Goal: Task Accomplishment & Management: Manage account settings

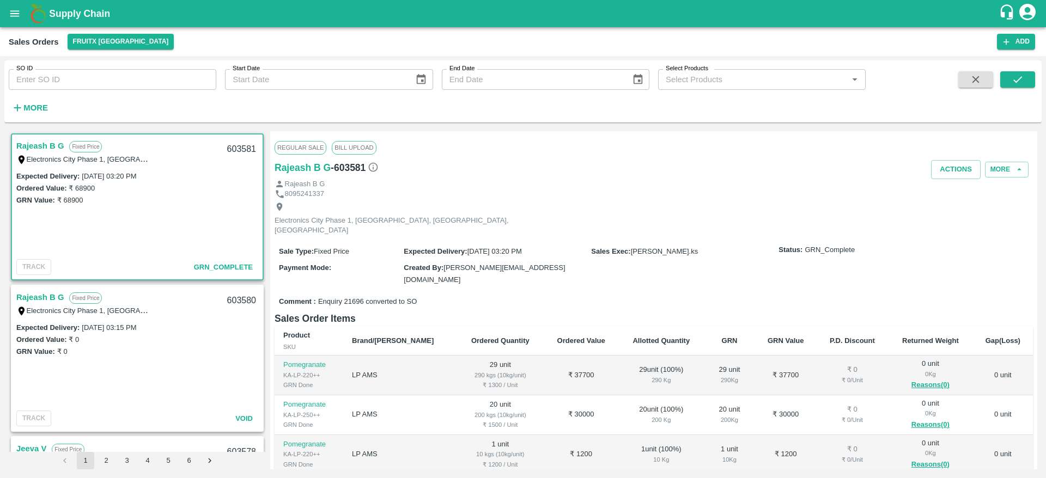
scroll to position [124, 0]
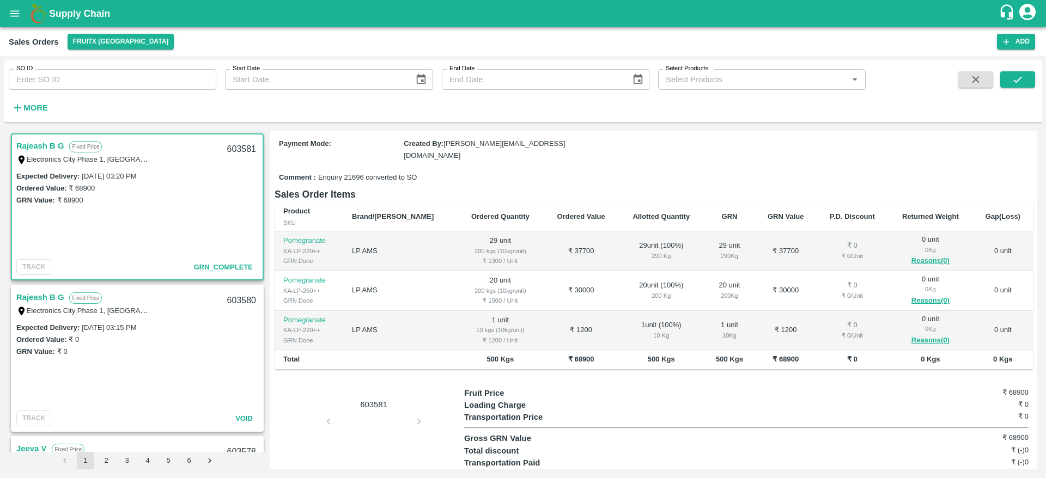
click at [72, 9] on b "Supply Chain" at bounding box center [79, 13] width 61 height 11
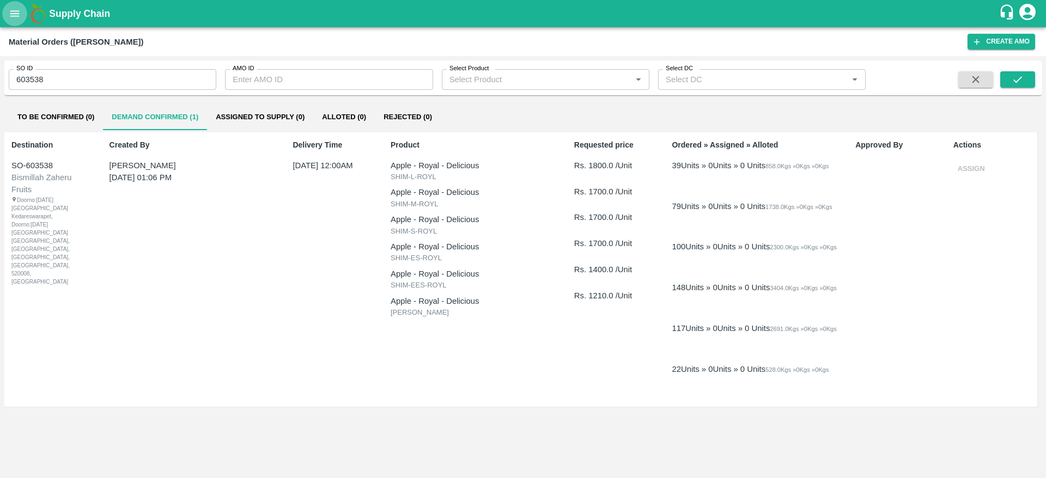
click at [11, 8] on icon "open drawer" at bounding box center [15, 14] width 12 height 12
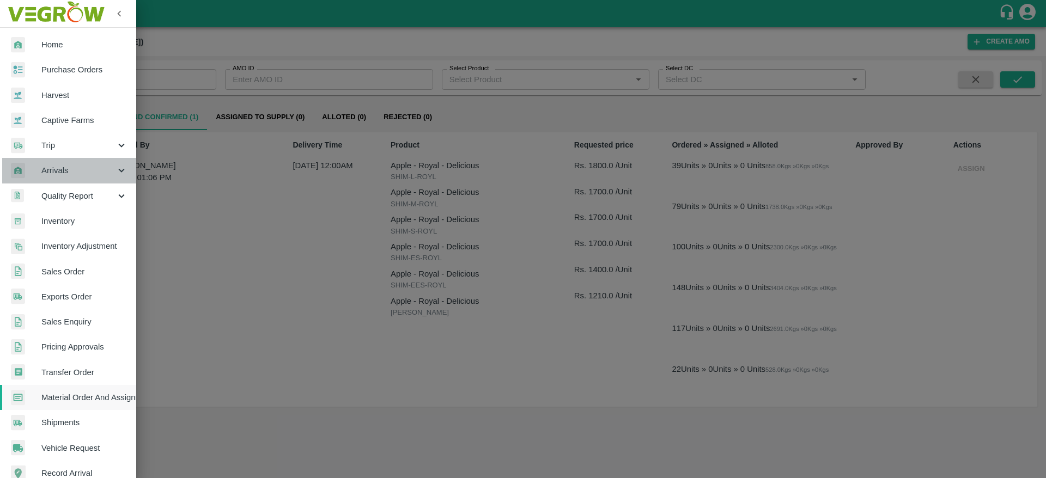
click at [74, 171] on span "Arrivals" at bounding box center [78, 170] width 74 height 12
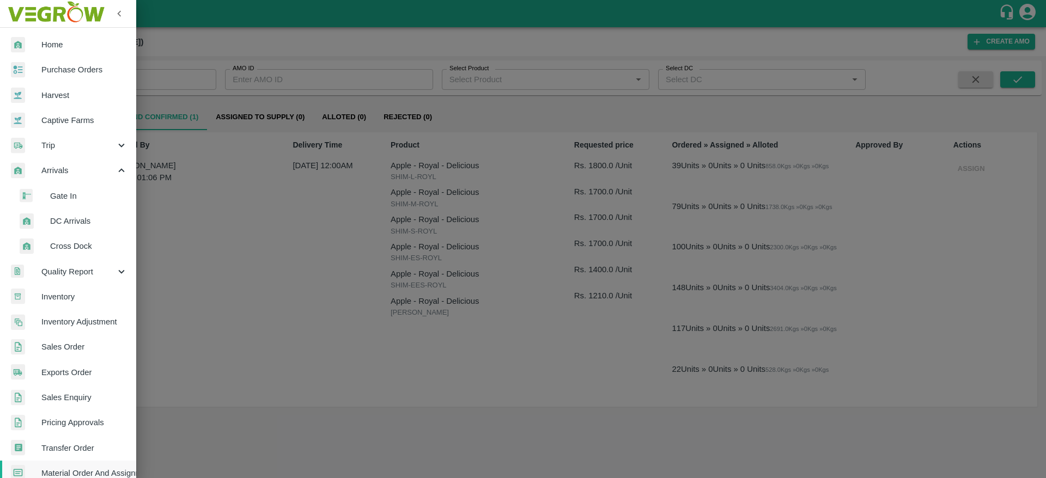
click at [76, 225] on span "DC Arrivals" at bounding box center [88, 221] width 77 height 12
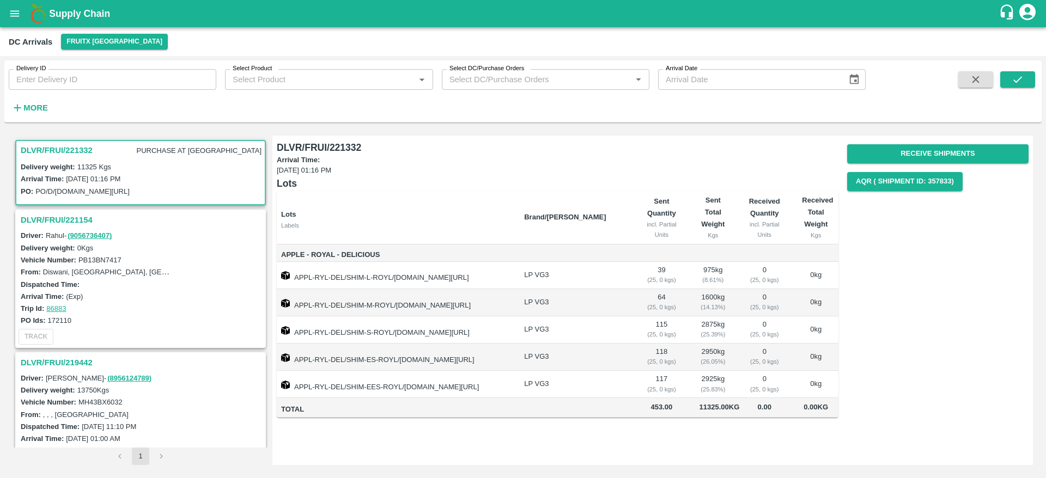
scroll to position [189, 0]
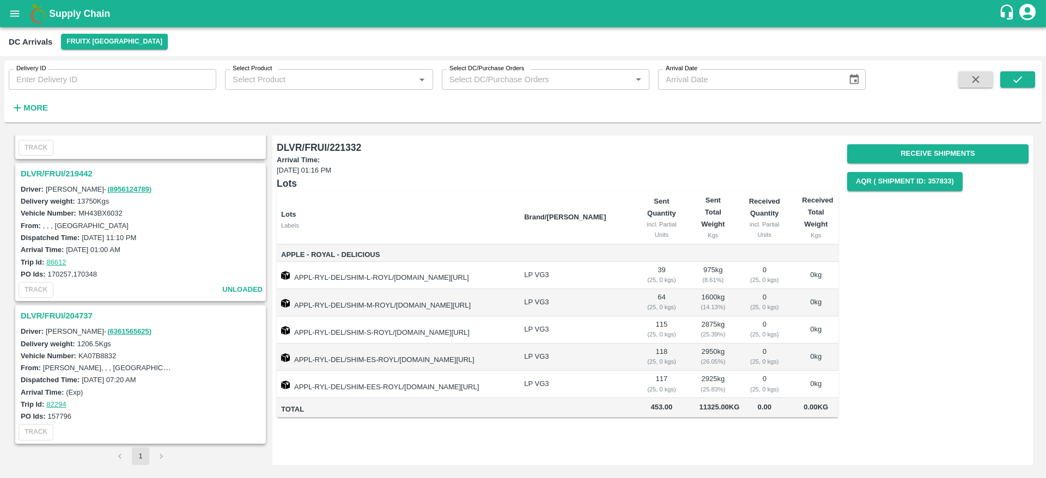
click at [63, 173] on h3 "DLVR/FRUI/219442" at bounding box center [142, 174] width 243 height 14
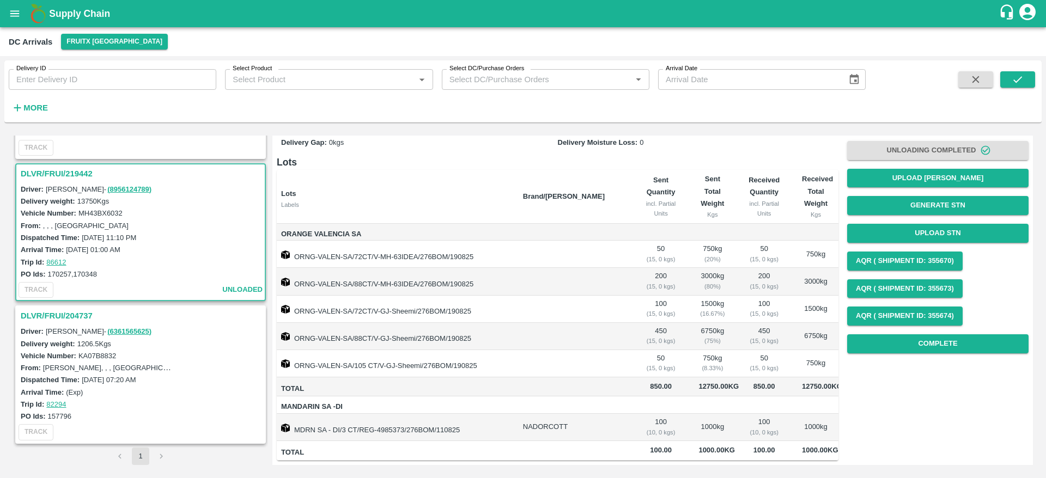
scroll to position [83, 0]
click at [945, 224] on button "Upload STN" at bounding box center [937, 233] width 181 height 19
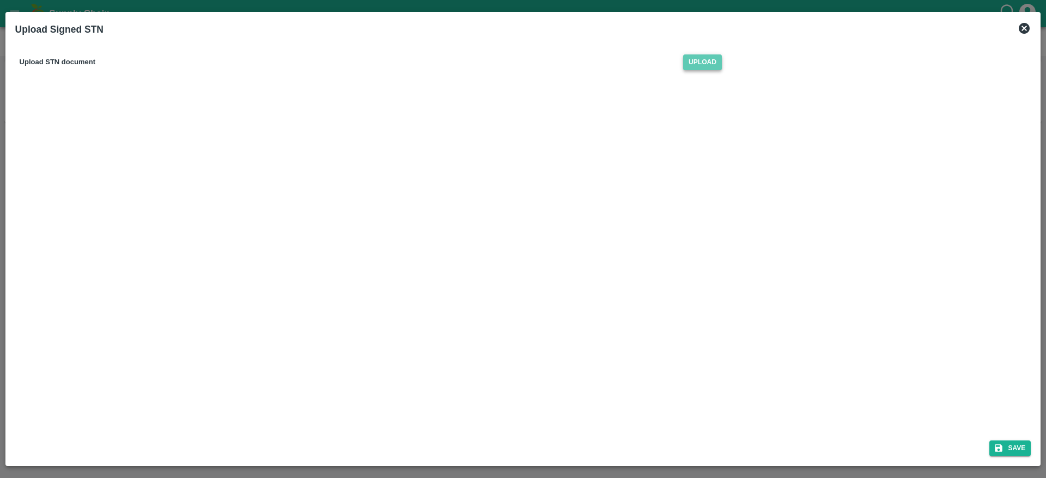
click at [714, 61] on span "Upload" at bounding box center [702, 62] width 39 height 16
click at [0, 0] on input "Upload" at bounding box center [0, 0] width 0 height 0
click at [1005, 441] on button "Save" at bounding box center [1009, 449] width 41 height 16
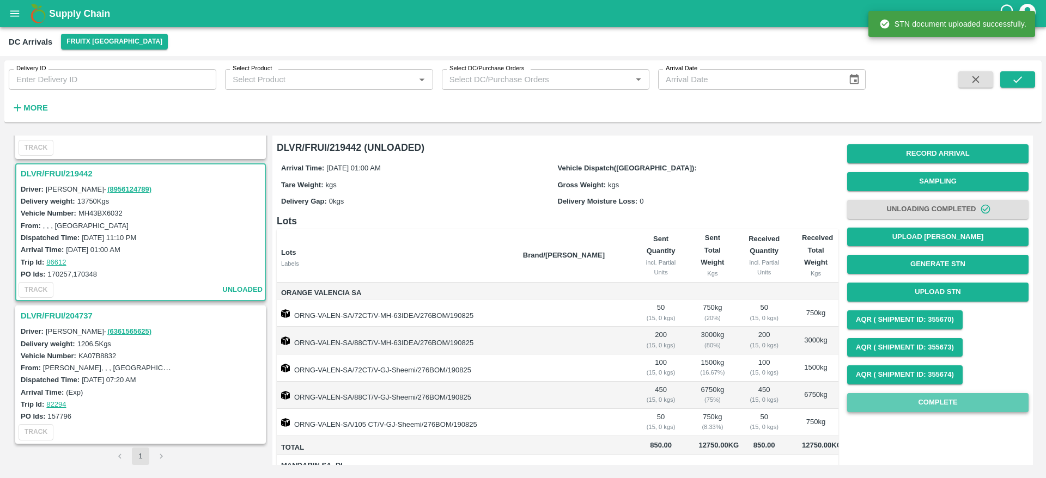
click at [937, 401] on button "Complete" at bounding box center [937, 402] width 181 height 19
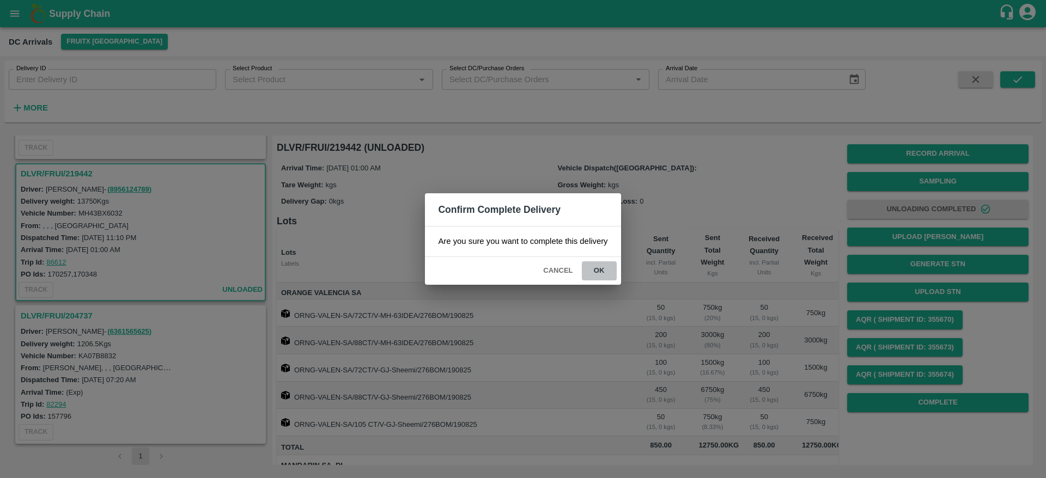
click at [599, 270] on button "ok" at bounding box center [599, 270] width 35 height 19
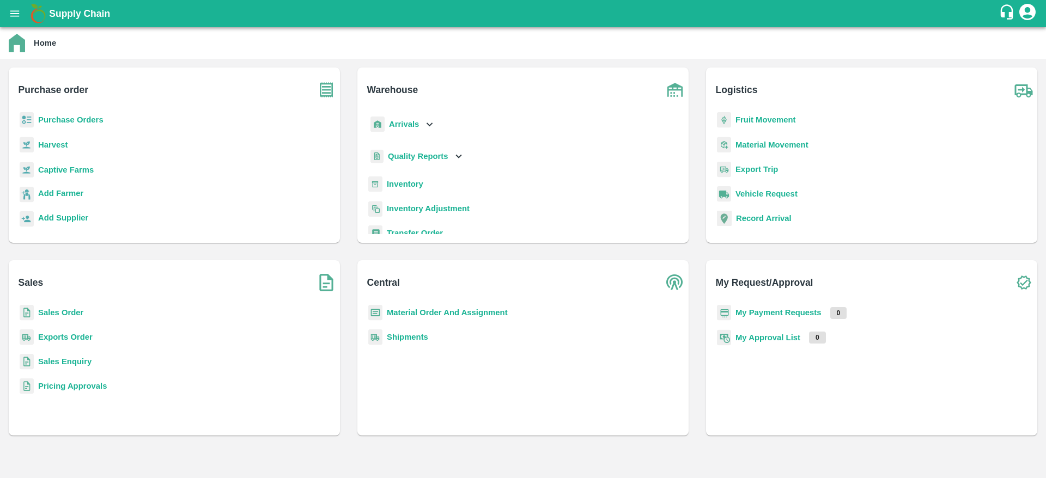
click at [52, 311] on b "Sales Order" at bounding box center [60, 312] width 45 height 9
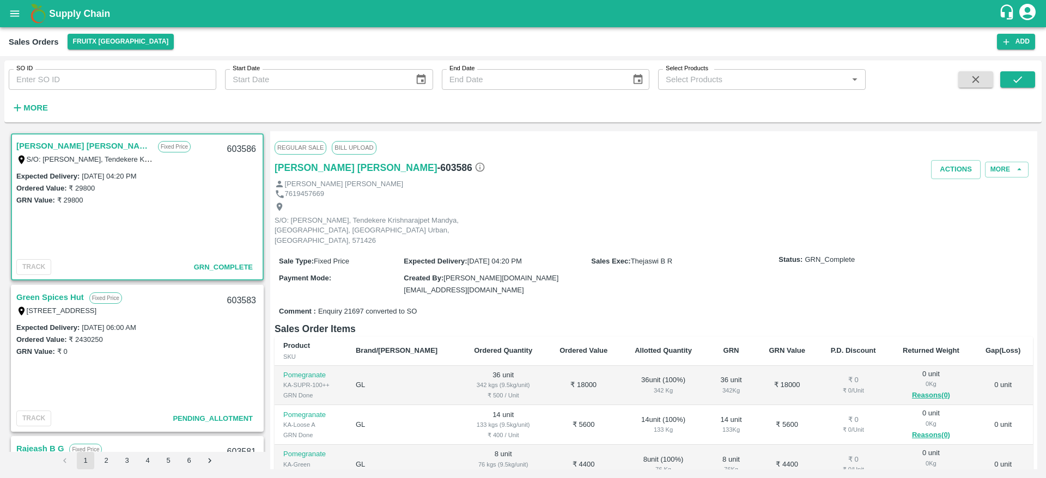
click at [50, 297] on link "Green Spices Hut" at bounding box center [50, 297] width 68 height 14
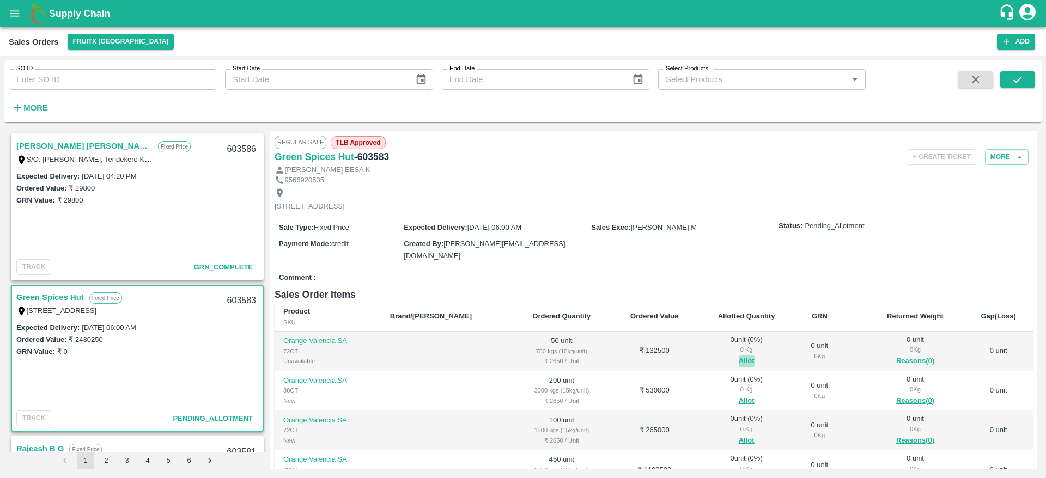
click at [738, 357] on button "Allot" at bounding box center [746, 361] width 16 height 13
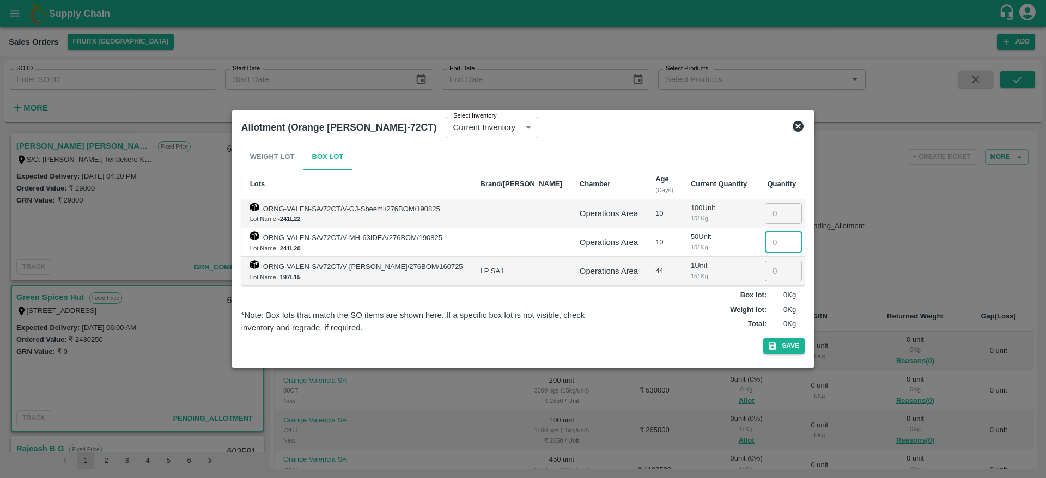
click at [765, 242] on input "number" at bounding box center [783, 242] width 37 height 21
type input "6"
click at [766, 273] on input "number" at bounding box center [783, 271] width 37 height 21
type input "44"
click at [792, 124] on icon at bounding box center [797, 126] width 11 height 11
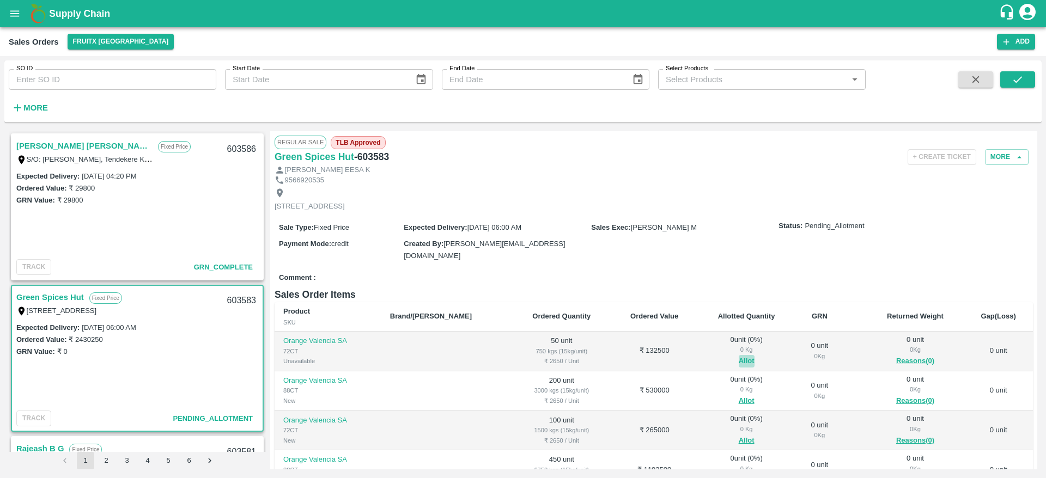
click at [738, 361] on button "Allot" at bounding box center [746, 361] width 16 height 13
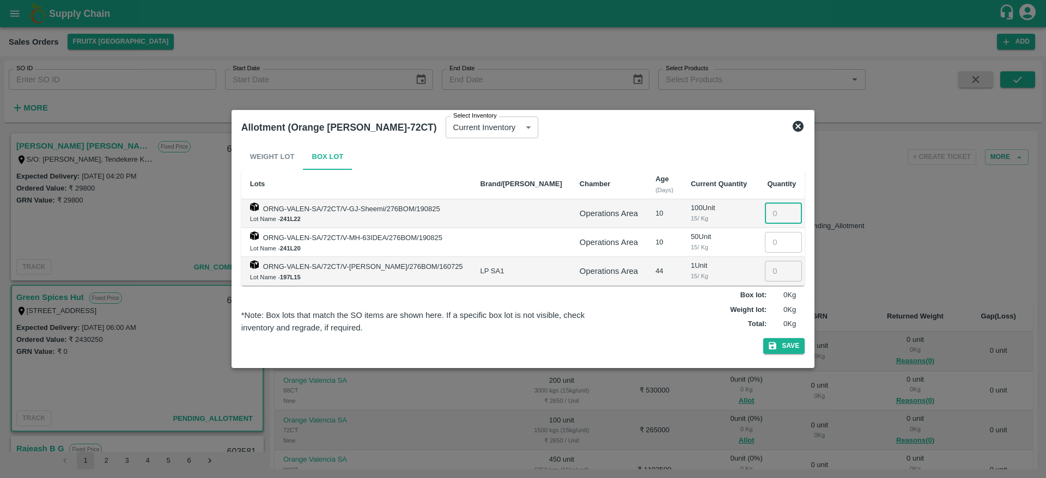
click at [767, 212] on input "number" at bounding box center [783, 213] width 37 height 21
click at [766, 238] on input "number" at bounding box center [783, 242] width 37 height 21
type input "50"
click at [783, 342] on button "Save" at bounding box center [783, 346] width 41 height 16
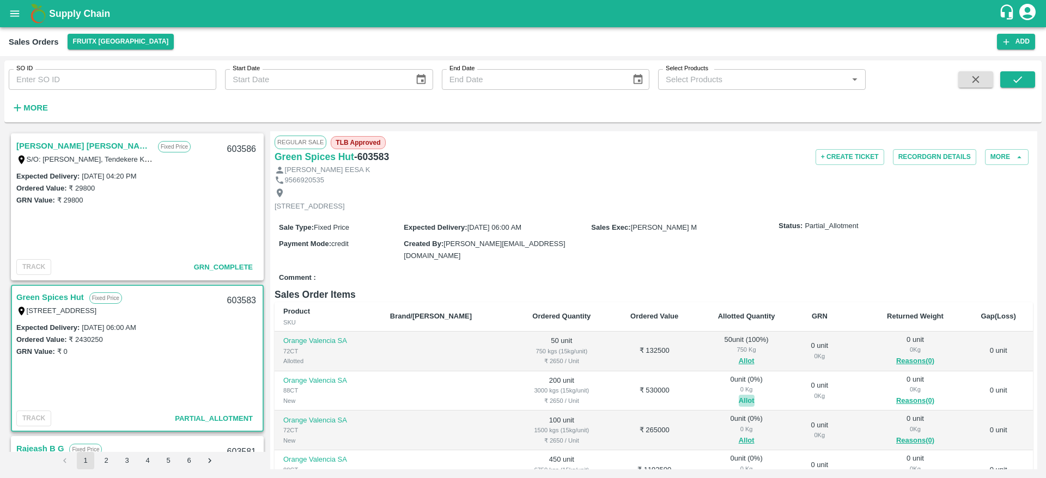
click at [738, 398] on button "Allot" at bounding box center [746, 401] width 16 height 13
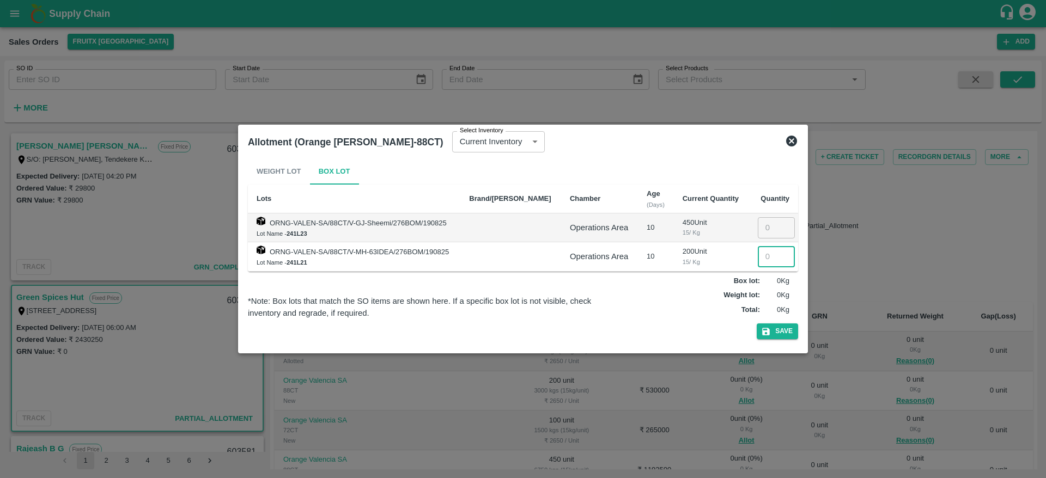
click at [761, 254] on input "number" at bounding box center [776, 256] width 37 height 21
type input "200"
click at [779, 327] on button "Save" at bounding box center [776, 331] width 41 height 16
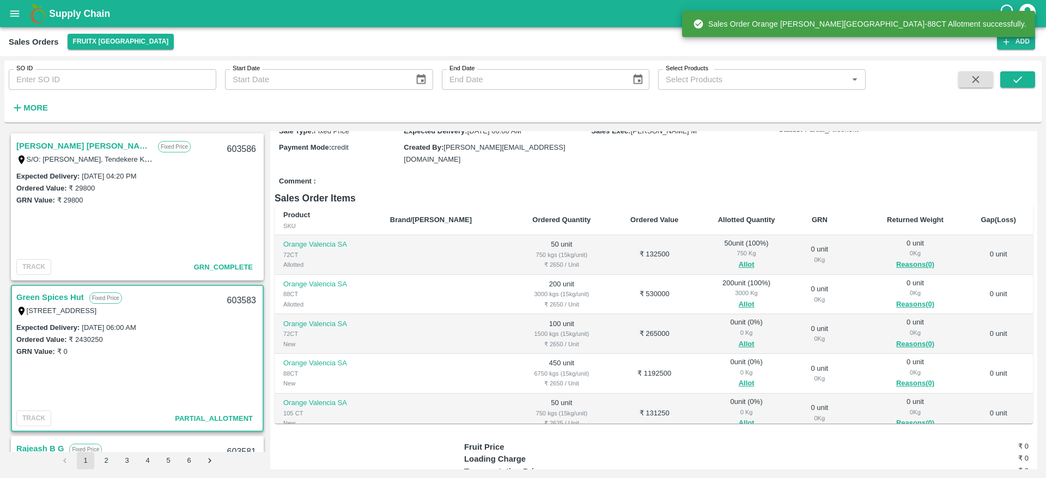
scroll to position [108, 0]
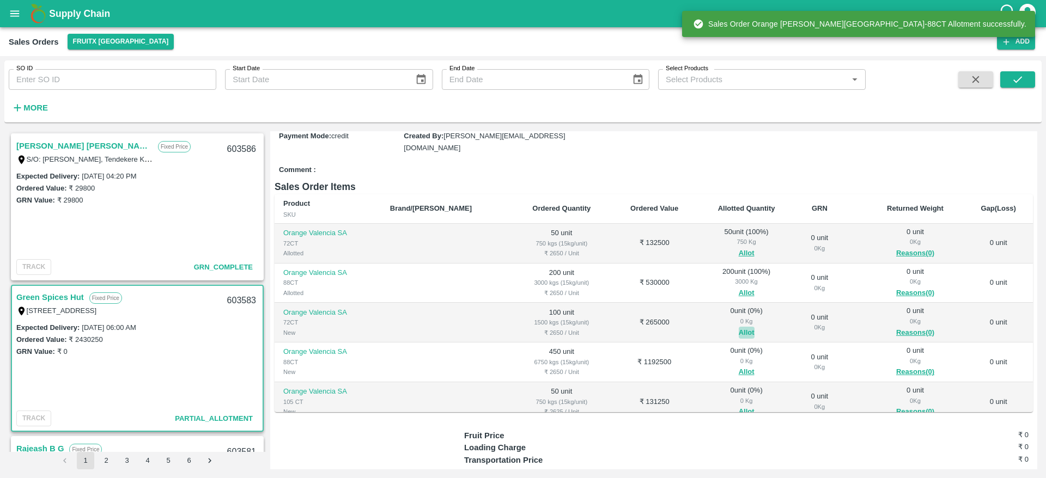
click at [738, 328] on button "Allot" at bounding box center [746, 333] width 16 height 13
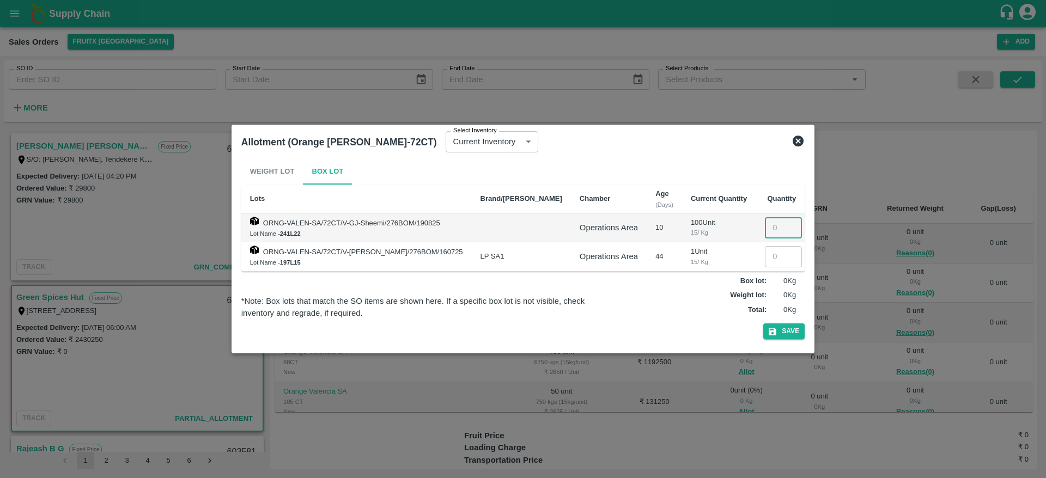
click at [765, 222] on input "number" at bounding box center [783, 227] width 37 height 21
type input "100"
click at [776, 329] on button "Save" at bounding box center [783, 331] width 41 height 16
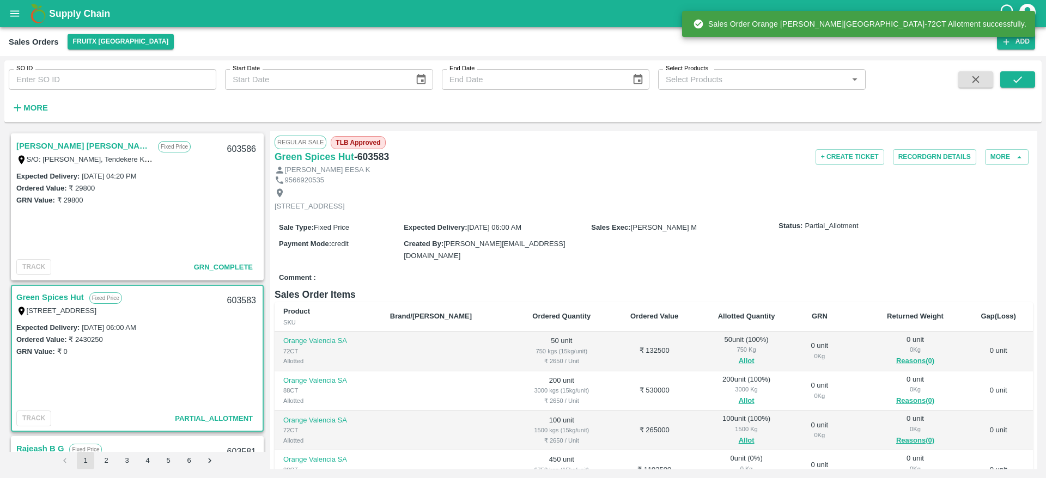
scroll to position [69, 0]
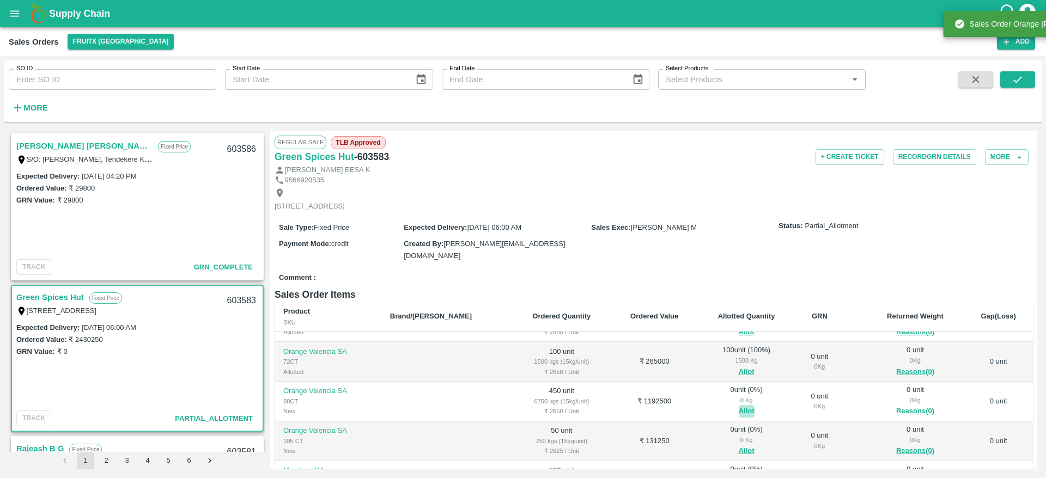
click at [738, 412] on button "Allot" at bounding box center [746, 411] width 16 height 13
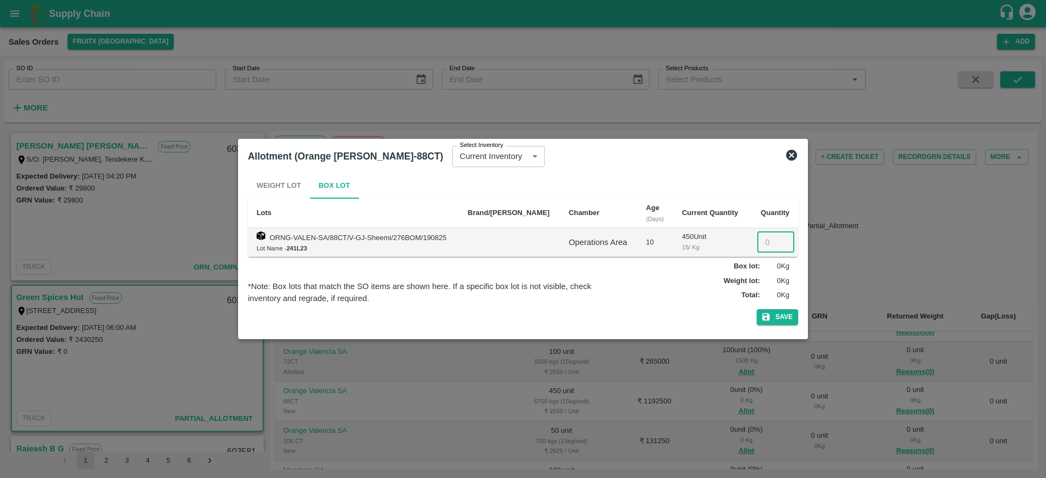
click at [762, 238] on input "number" at bounding box center [775, 242] width 37 height 21
type input "450"
click at [785, 319] on button "Save" at bounding box center [776, 317] width 41 height 16
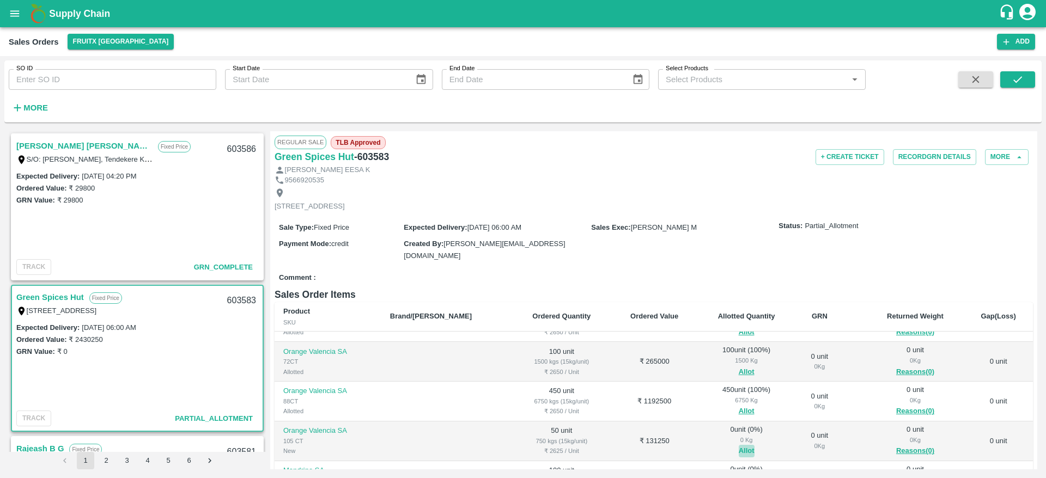
click at [738, 448] on button "Allot" at bounding box center [746, 451] width 16 height 13
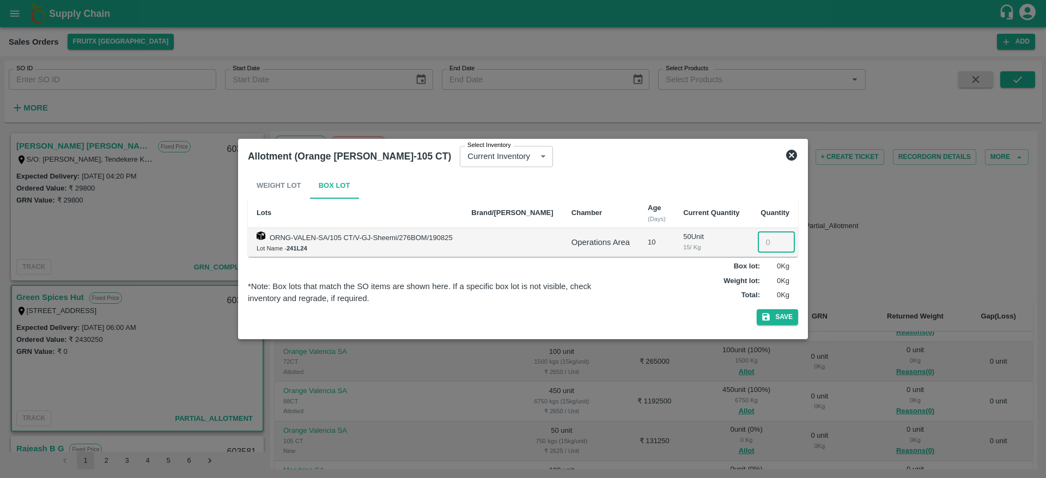
click at [766, 243] on input "number" at bounding box center [776, 242] width 37 height 21
type input "50"
click at [776, 314] on button "Save" at bounding box center [776, 317] width 41 height 16
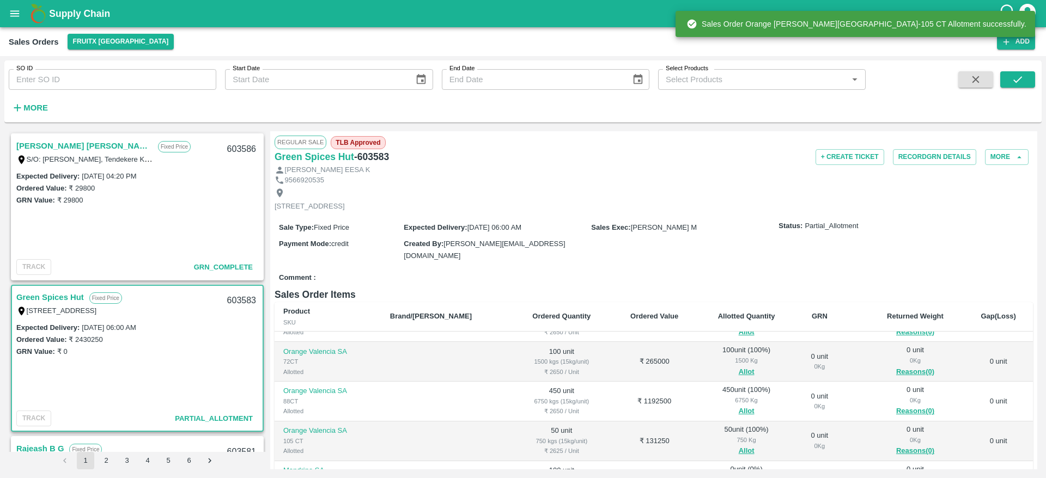
scroll to position [174, 0]
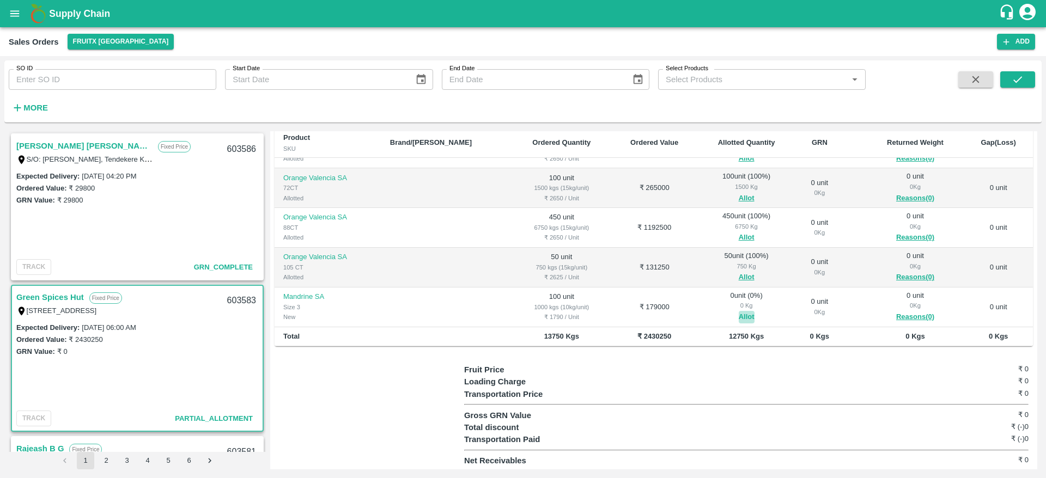
click at [738, 317] on button "Allot" at bounding box center [746, 317] width 16 height 13
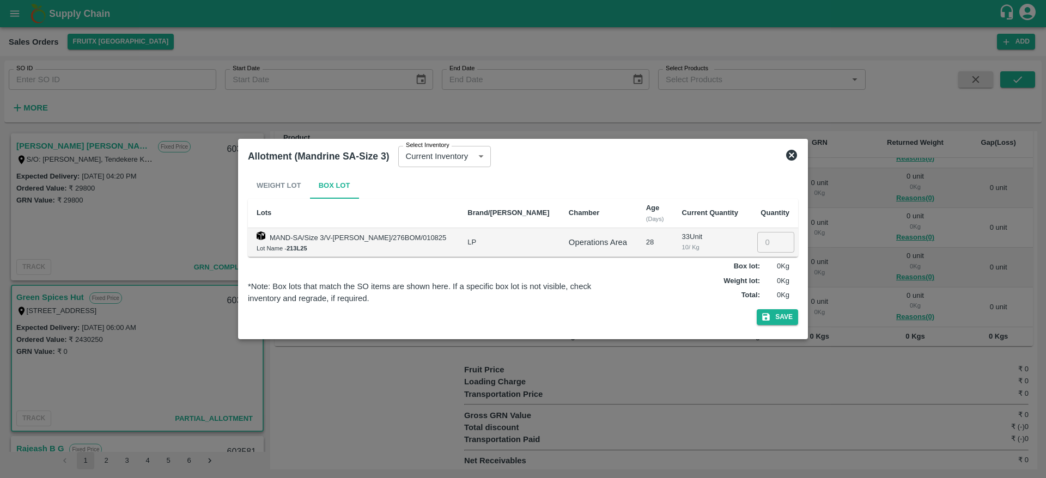
click at [765, 233] on input "number" at bounding box center [775, 242] width 37 height 21
type input "100"
click at [789, 159] on icon at bounding box center [791, 155] width 11 height 11
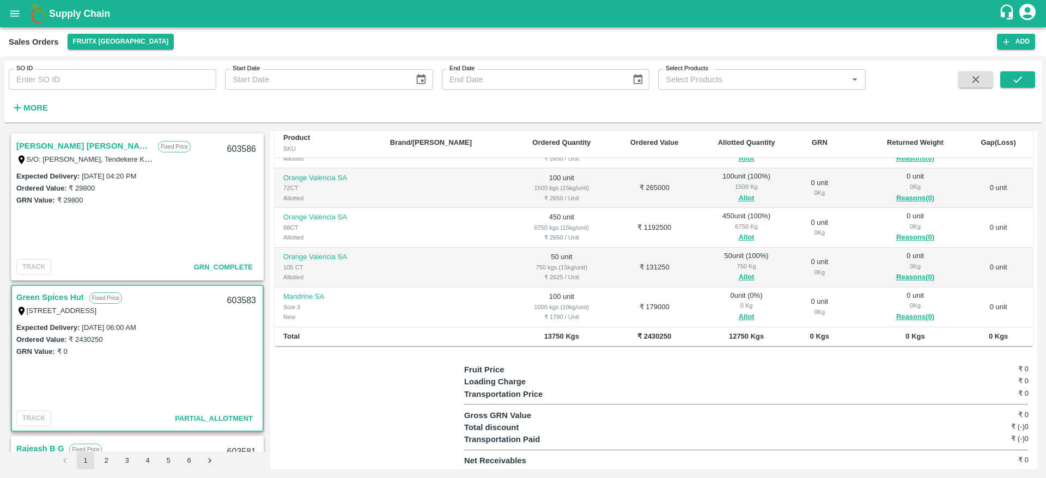
click at [727, 349] on div "Regular Sale TLB Approved Green Spices Hut - 603583 + Create Ticket Record GRN …" at bounding box center [653, 300] width 767 height 338
click at [738, 311] on button "Allot" at bounding box center [746, 317] width 16 height 13
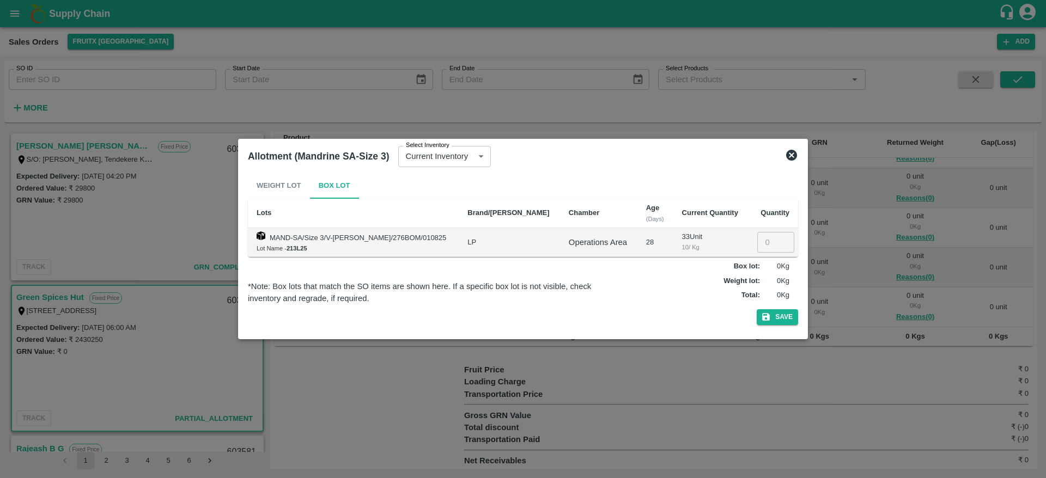
click at [793, 155] on icon at bounding box center [791, 155] width 11 height 11
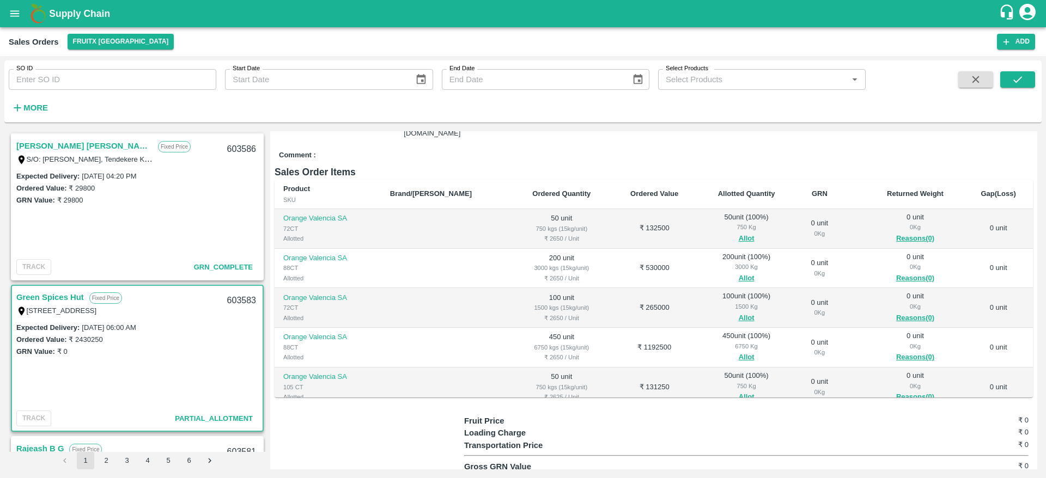
scroll to position [111, 0]
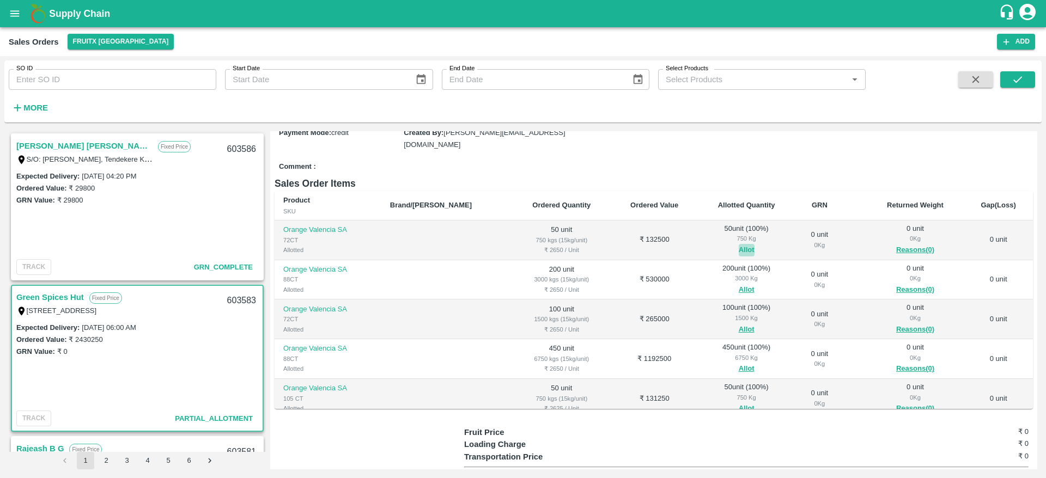
click at [738, 244] on button "Allot" at bounding box center [746, 250] width 16 height 13
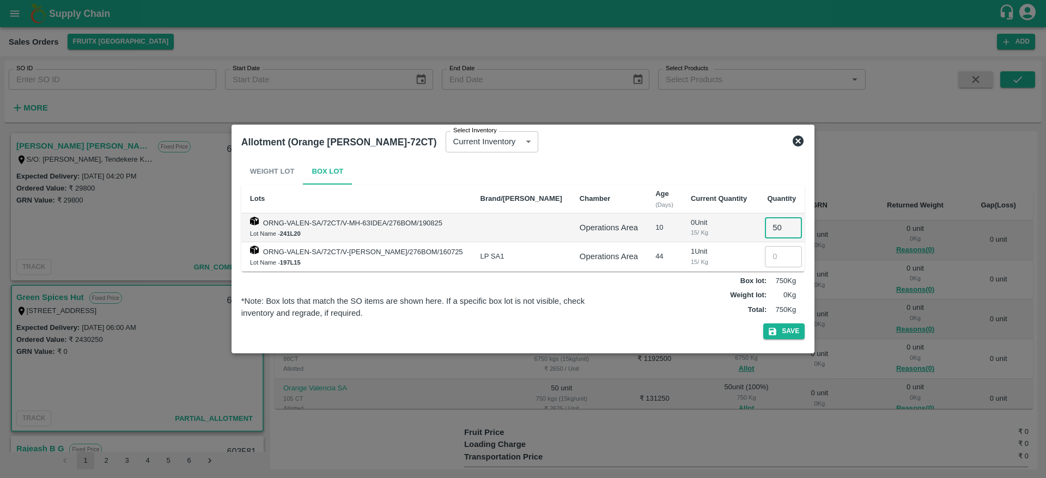
click at [765, 230] on input "50" at bounding box center [783, 227] width 37 height 21
type input "0"
click at [763, 323] on button "Save" at bounding box center [783, 331] width 41 height 16
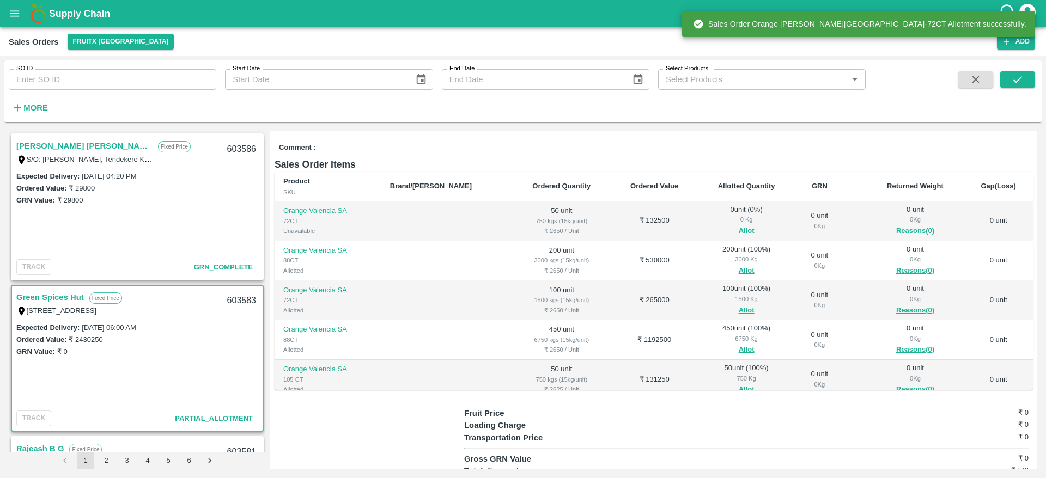
scroll to position [131, 0]
click at [738, 264] on button "Allot" at bounding box center [746, 270] width 16 height 13
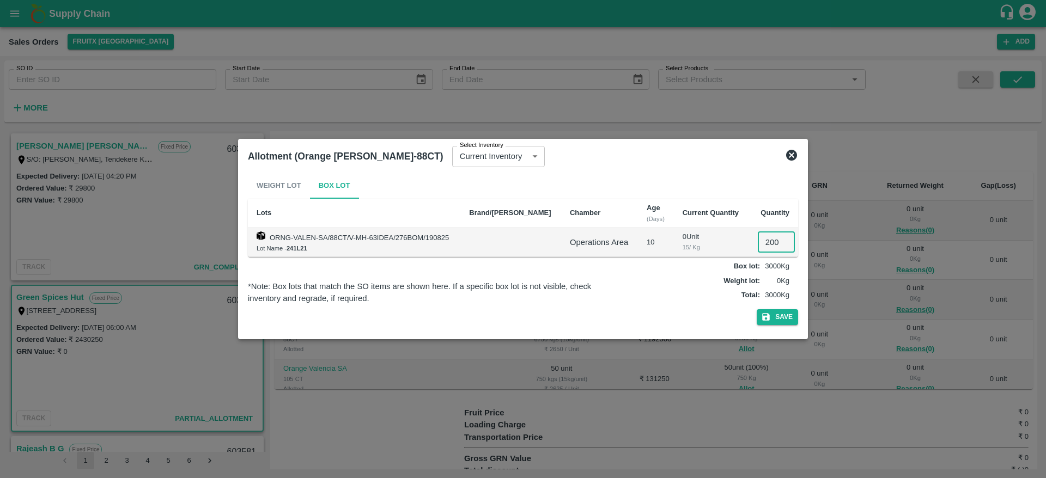
click at [763, 234] on input "200" at bounding box center [776, 242] width 37 height 21
type input "0"
click at [776, 317] on button "Save" at bounding box center [776, 317] width 41 height 16
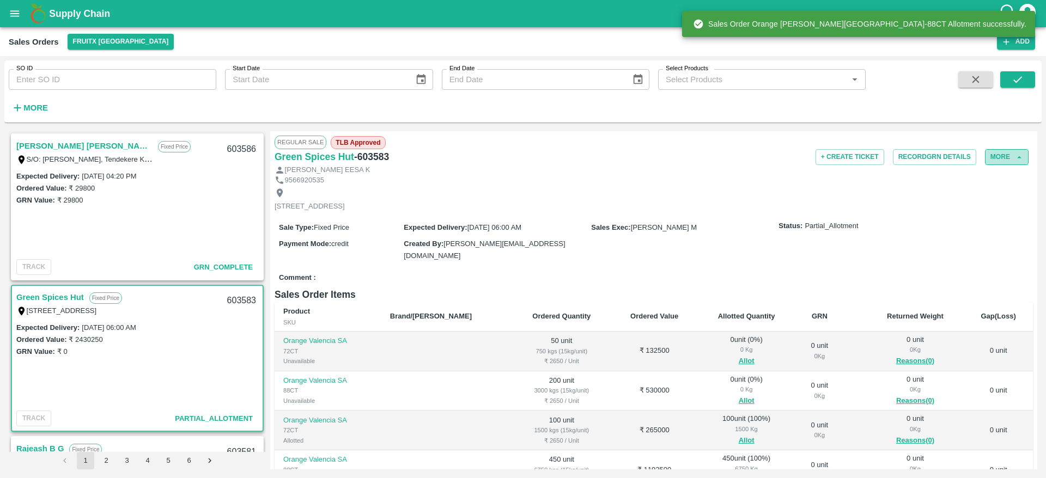
click at [1012, 150] on button "More" at bounding box center [1007, 157] width 44 height 16
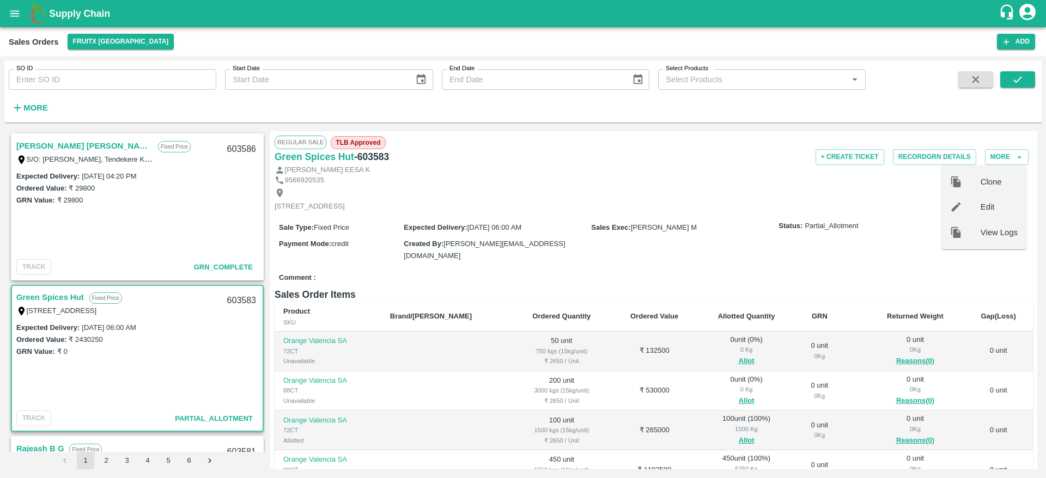
click at [713, 302] on th "Allotted Quantity" at bounding box center [746, 316] width 98 height 29
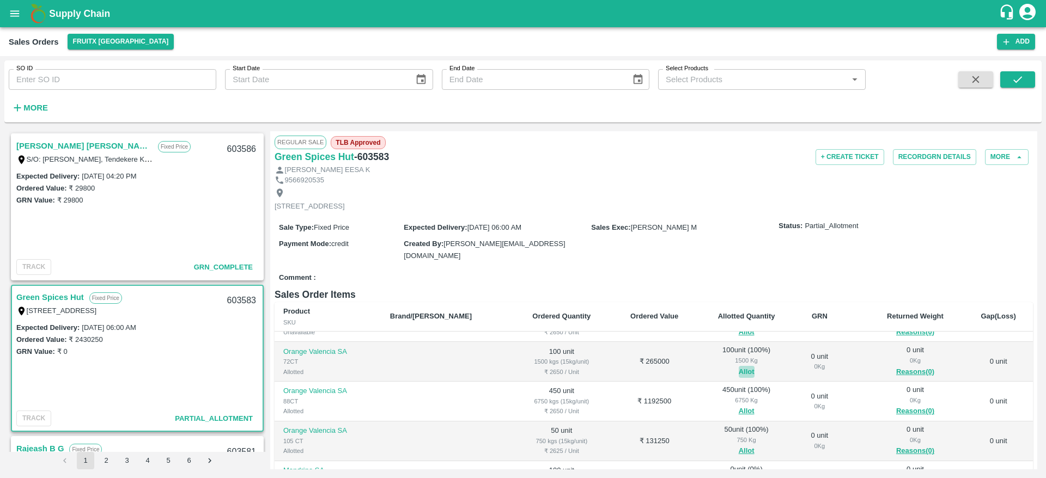
click at [738, 366] on button "Allot" at bounding box center [746, 372] width 16 height 13
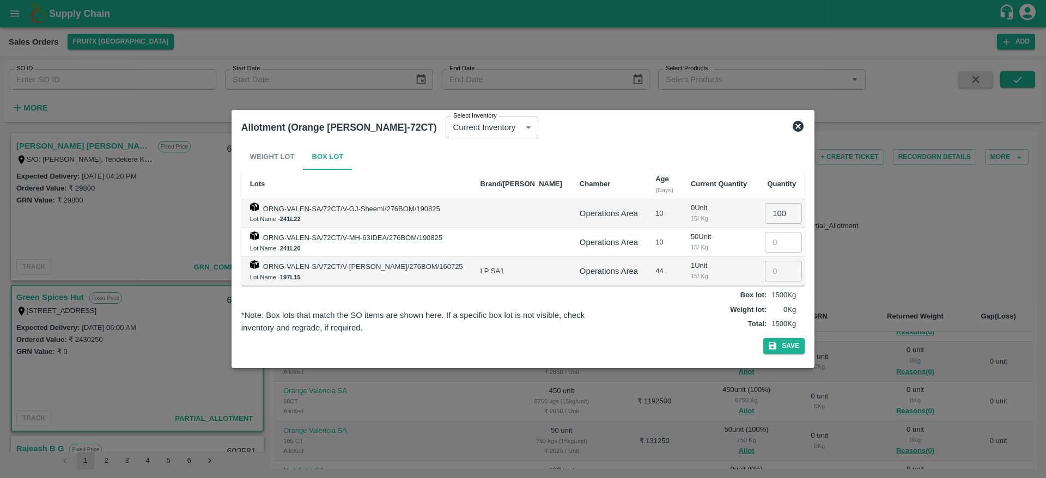
click at [765, 218] on input "100" at bounding box center [783, 213] width 37 height 21
type input "0"
click at [791, 341] on button "Save" at bounding box center [783, 346] width 41 height 16
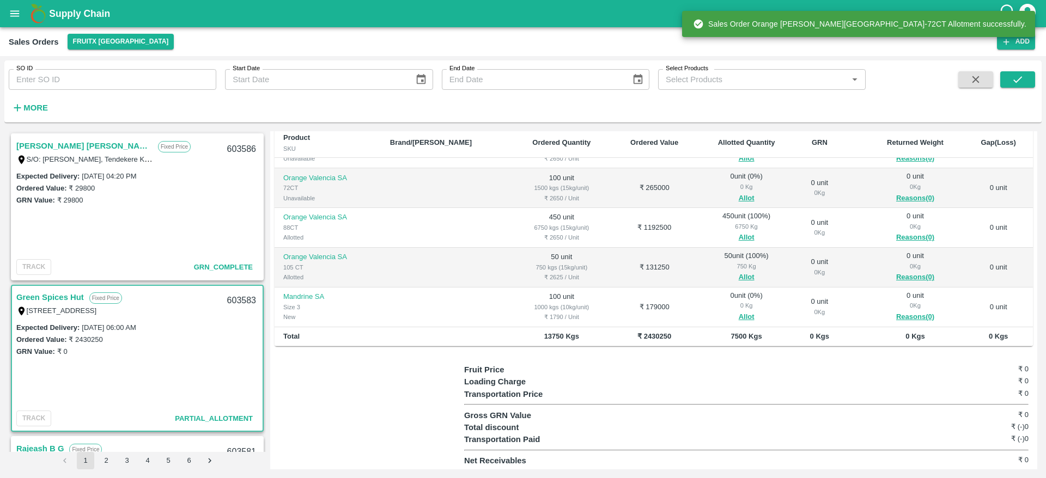
click at [717, 229] on div "6750 Kg" at bounding box center [746, 227] width 81 height 10
click at [738, 235] on button "Allot" at bounding box center [746, 237] width 16 height 13
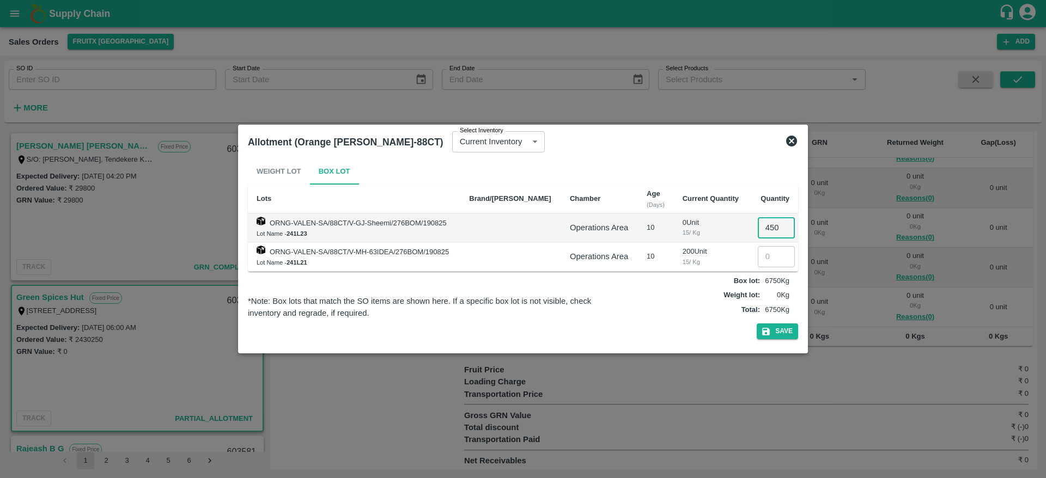
click at [774, 230] on input "450" at bounding box center [776, 227] width 37 height 21
type input "0"
click at [756, 323] on button "Save" at bounding box center [776, 331] width 41 height 16
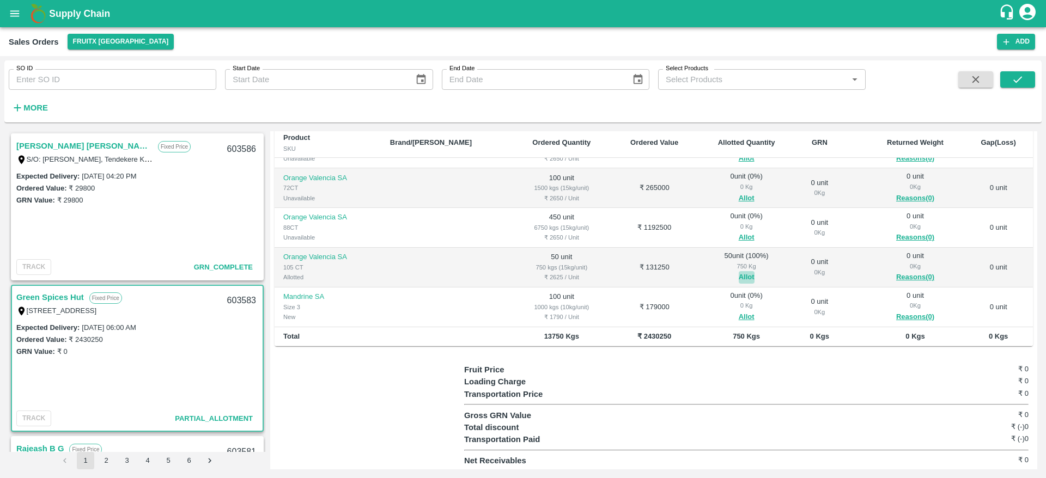
click at [738, 274] on button "Allot" at bounding box center [746, 277] width 16 height 13
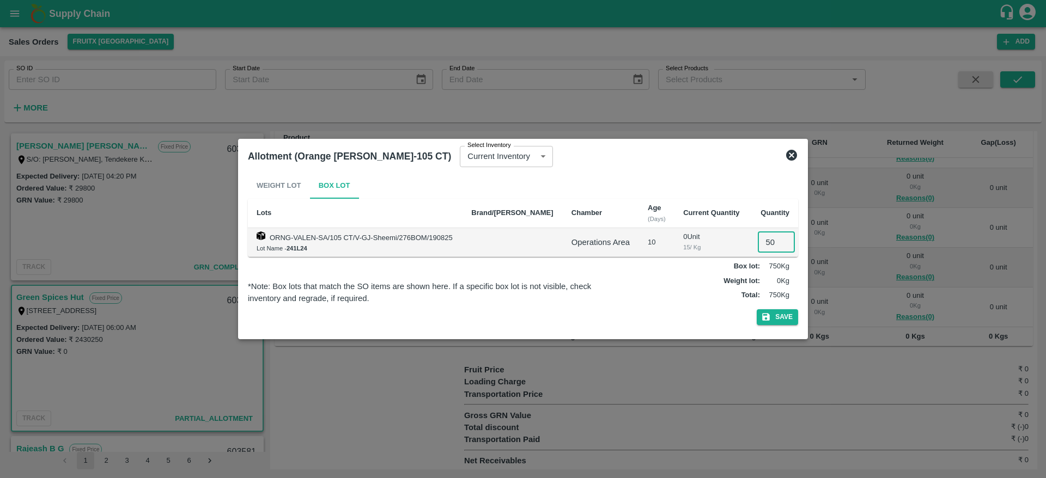
click at [766, 235] on input "50" at bounding box center [776, 242] width 37 height 21
type input "0"
click at [756, 309] on button "Save" at bounding box center [776, 317] width 41 height 16
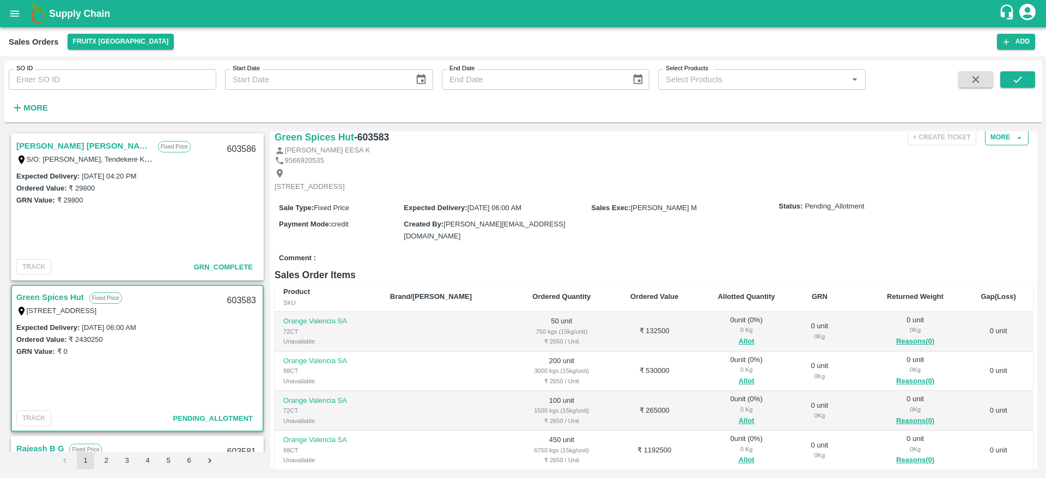
scroll to position [0, 0]
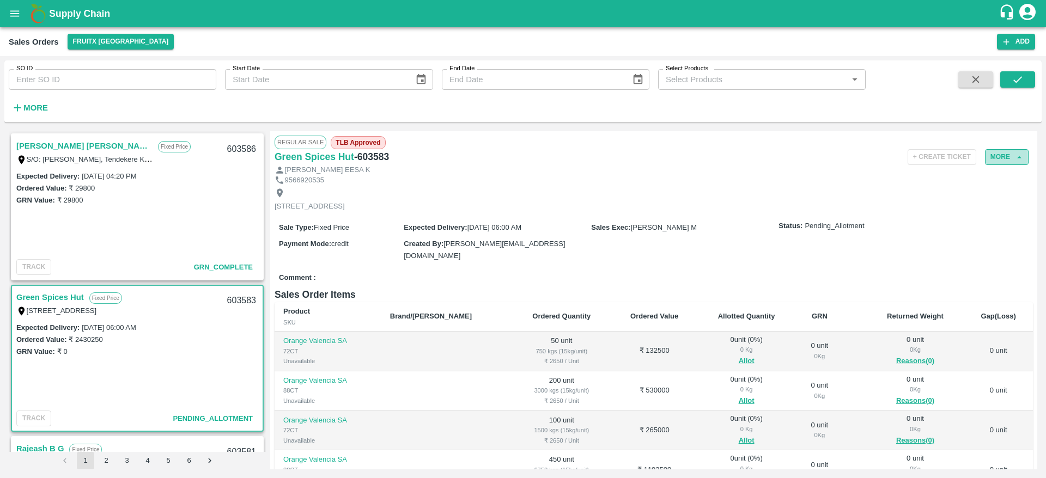
click at [988, 154] on button "More" at bounding box center [1007, 157] width 44 height 16
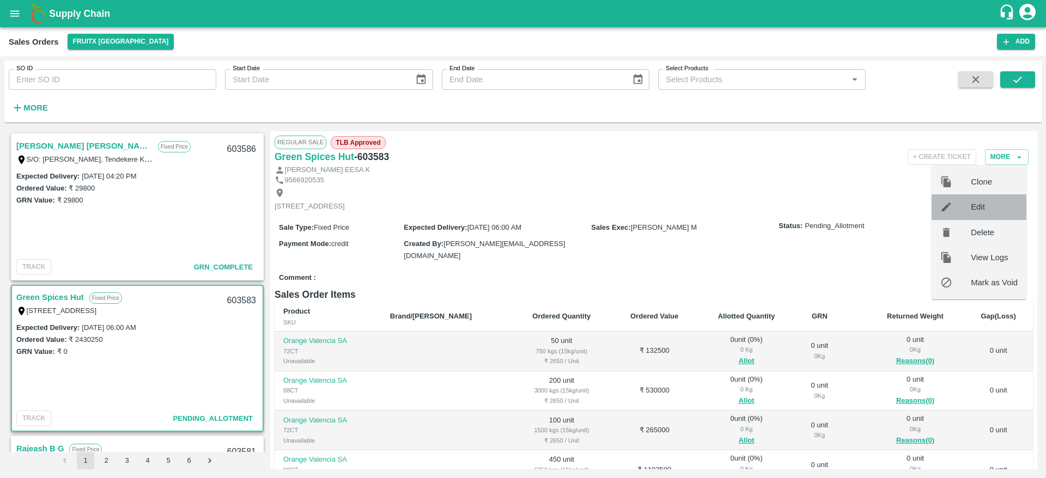
click at [982, 205] on span "Edit" at bounding box center [993, 207] width 47 height 12
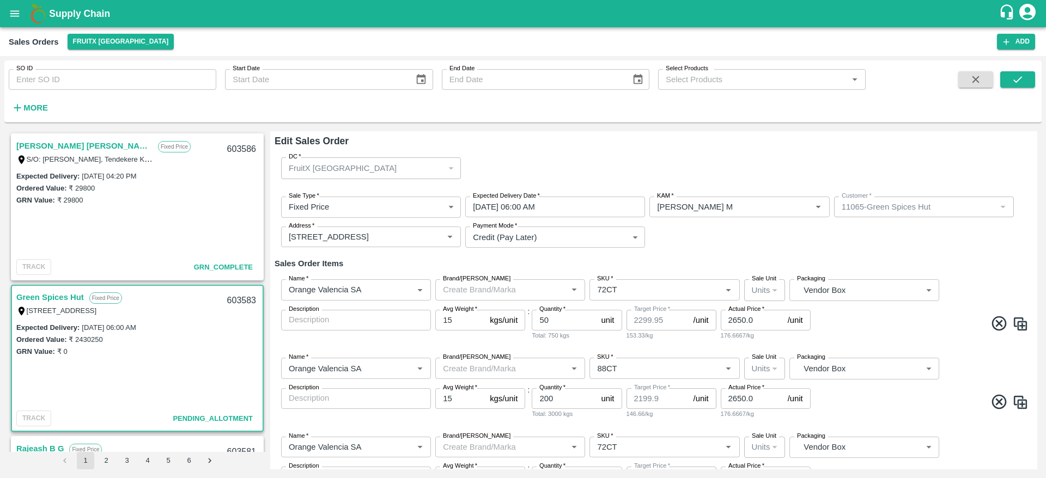
type input "NA"
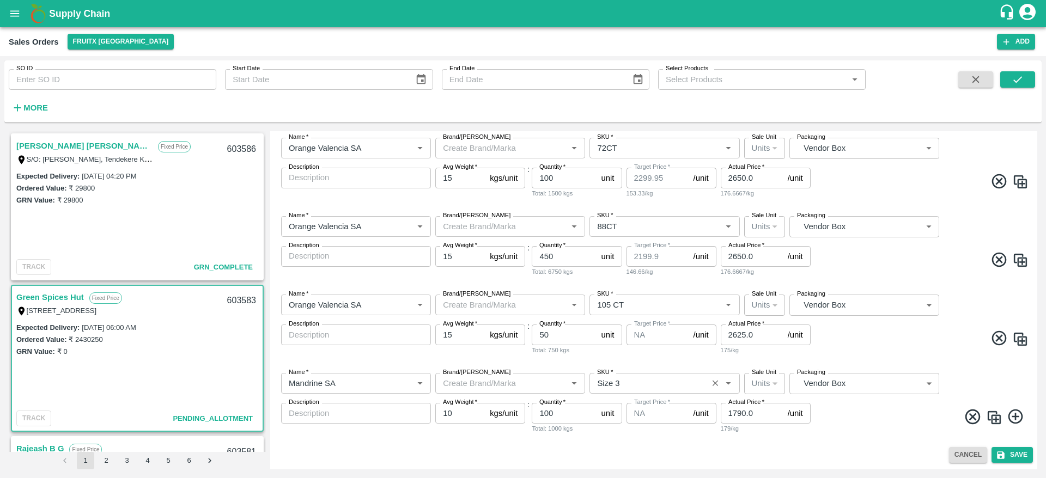
click at [626, 385] on input "SKU   *" at bounding box center [648, 383] width 111 height 14
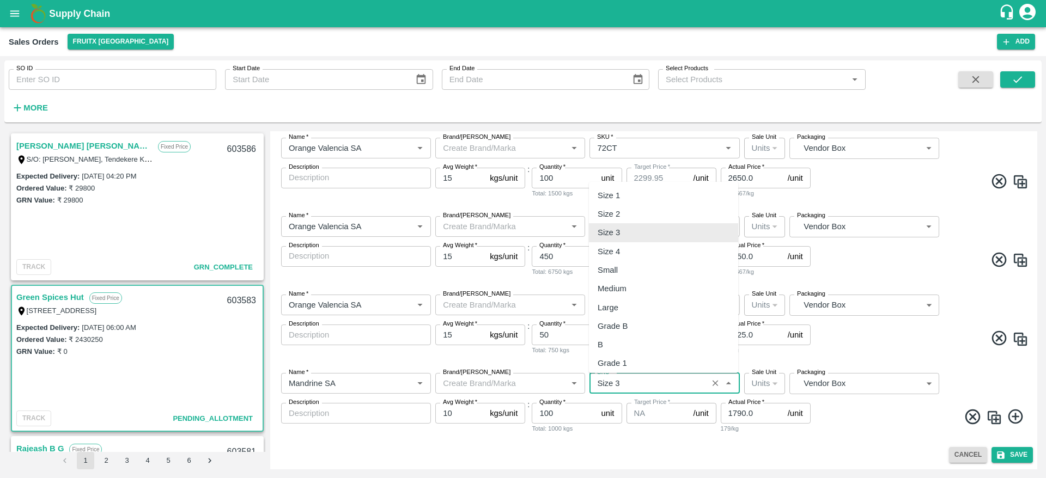
click at [626, 385] on input "SKU   *" at bounding box center [648, 383] width 111 height 14
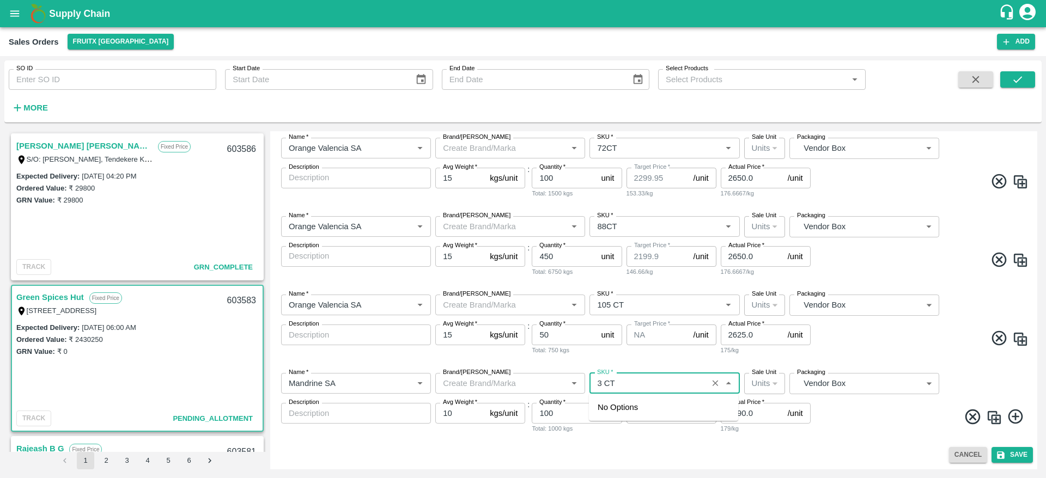
type input "Size 3"
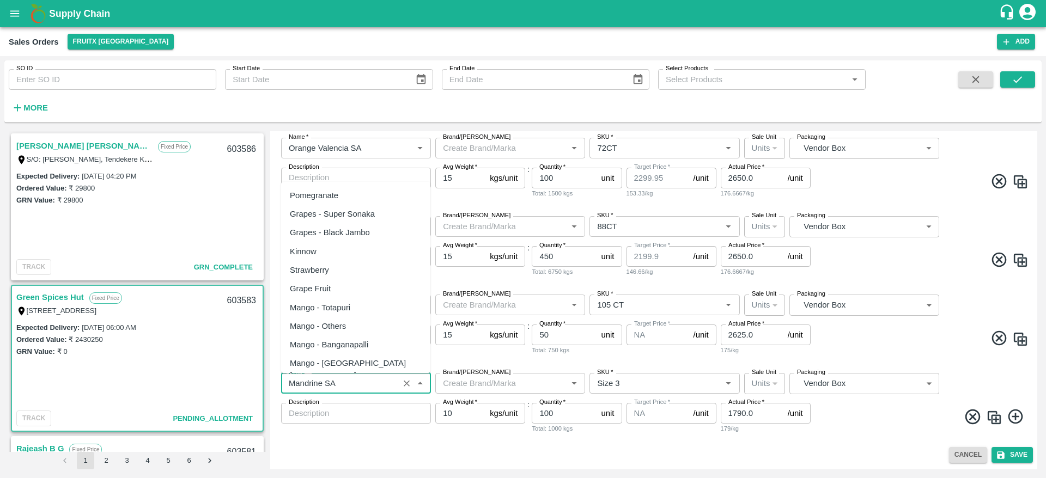
click at [359, 386] on input "Name   *" at bounding box center [339, 383] width 111 height 14
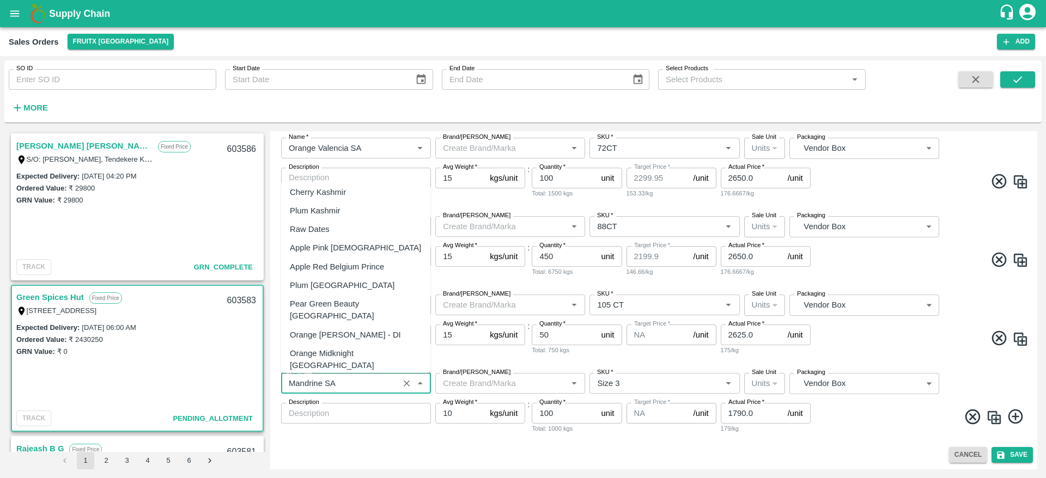
click at [359, 386] on input "Name   *" at bounding box center [339, 383] width 111 height 14
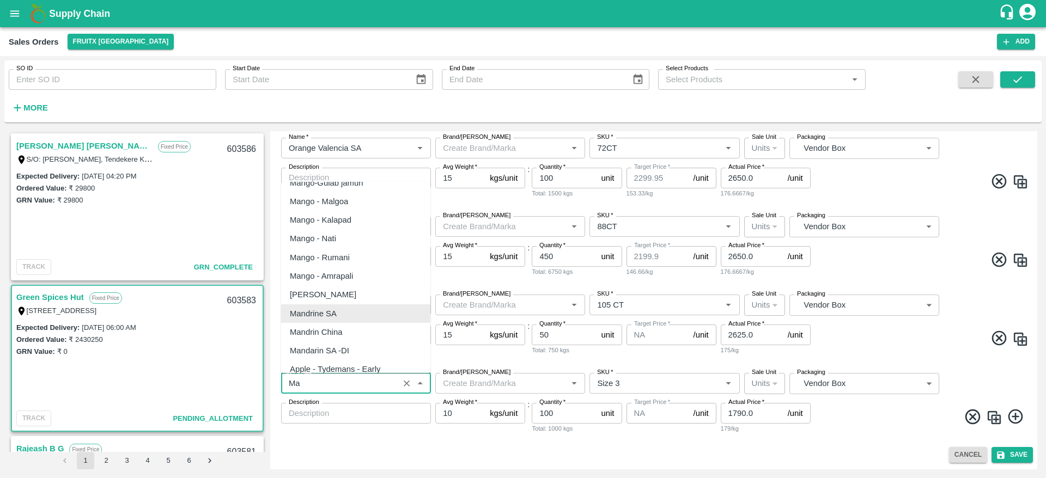
type input "M"
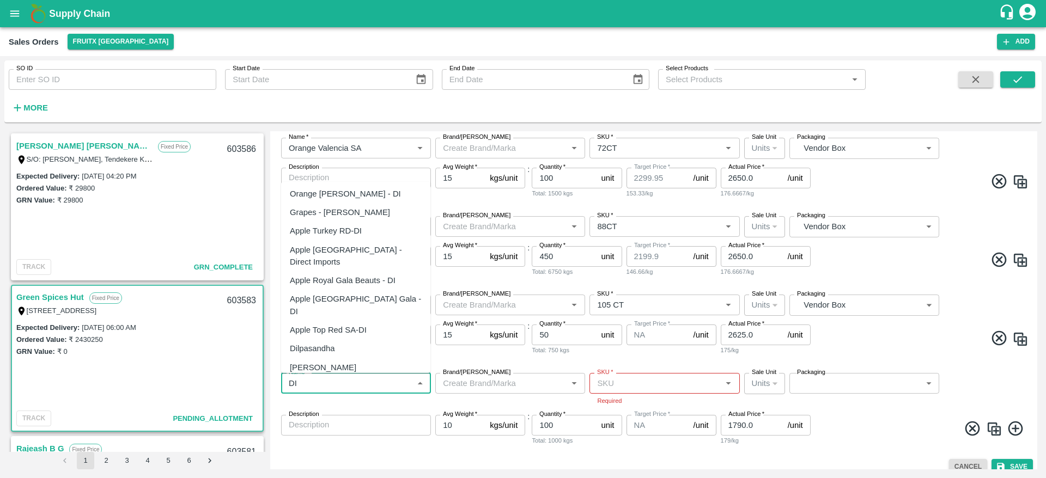
scroll to position [172, 0]
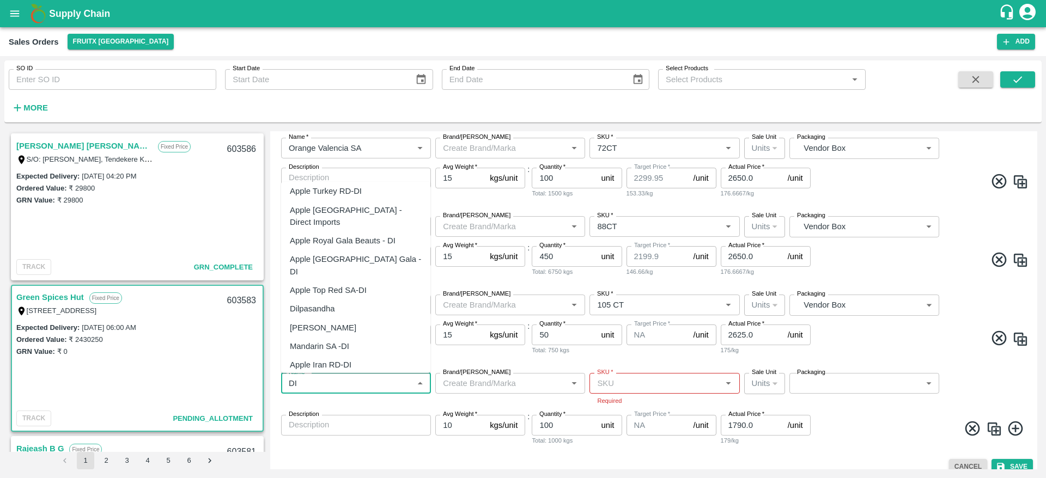
click at [359, 337] on div "Mandarin SA -DI" at bounding box center [355, 346] width 149 height 19
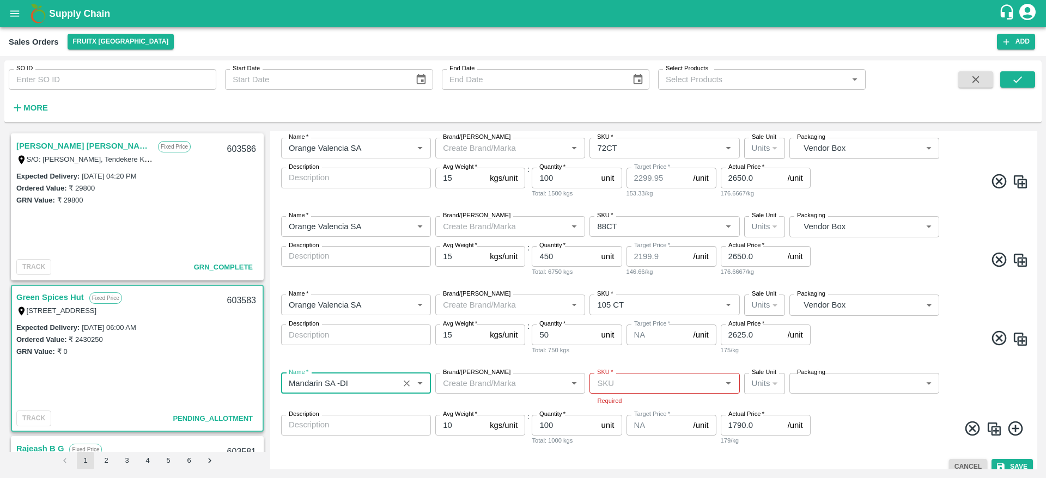
type input "Mandarin SA -DI"
click at [629, 388] on input "SKU   *" at bounding box center [655, 383] width 125 height 14
click at [615, 323] on div "3 CT" at bounding box center [663, 322] width 149 height 19
type input "3 CT"
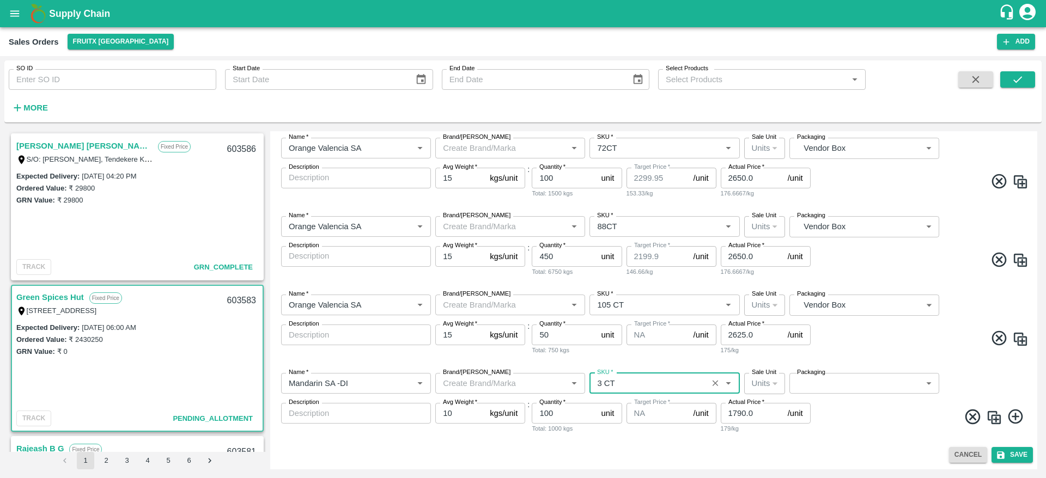
type input "1450"
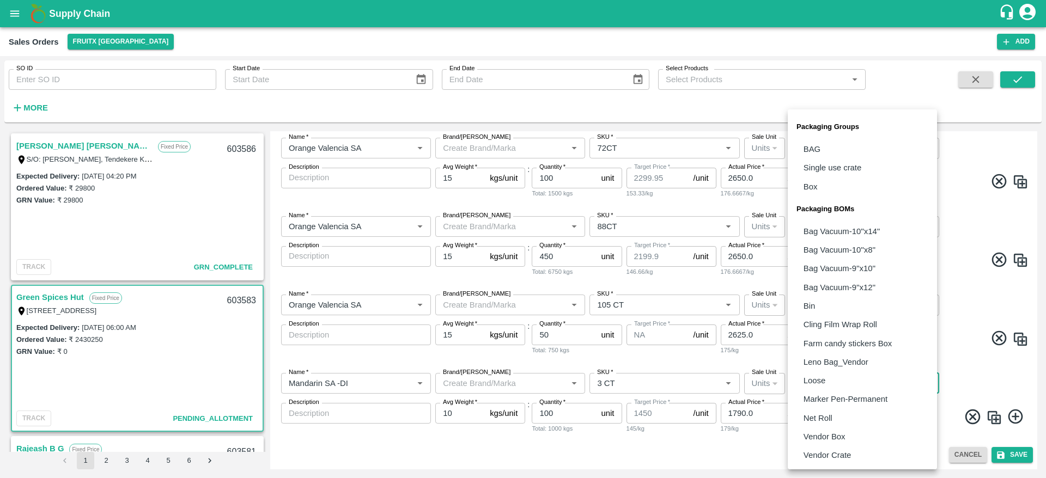
click at [840, 389] on body "Supply Chain Sales Orders FruitX [GEOGRAPHIC_DATA] Add SO ID SO ID Start Date S…" at bounding box center [523, 239] width 1046 height 478
click at [843, 431] on p "Vendor Box" at bounding box center [824, 437] width 42 height 12
type input "BOM/276"
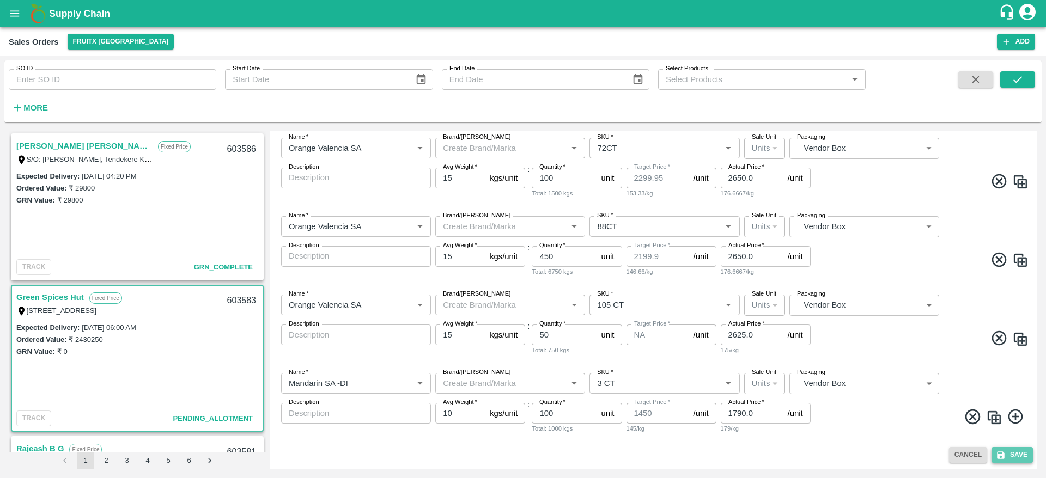
click at [1010, 457] on button "Save" at bounding box center [1011, 455] width 41 height 16
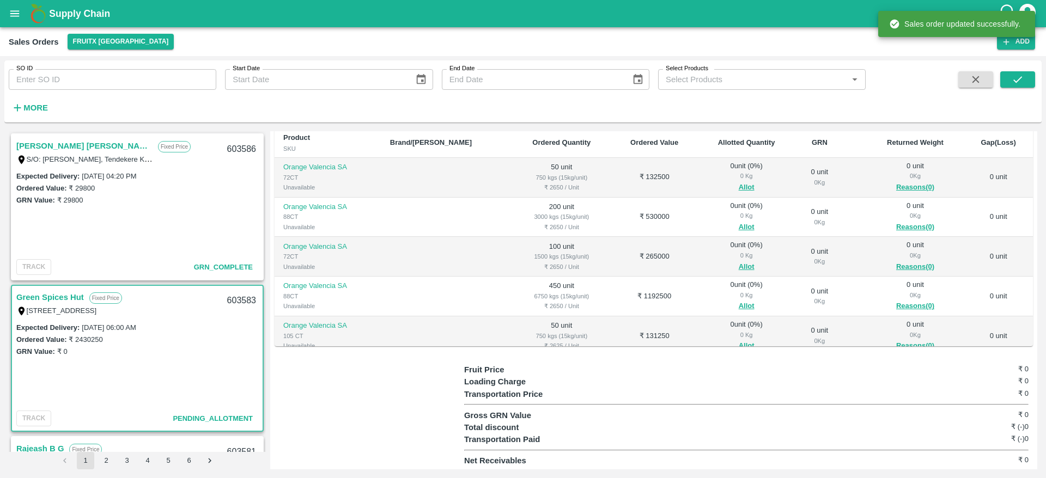
scroll to position [69, 0]
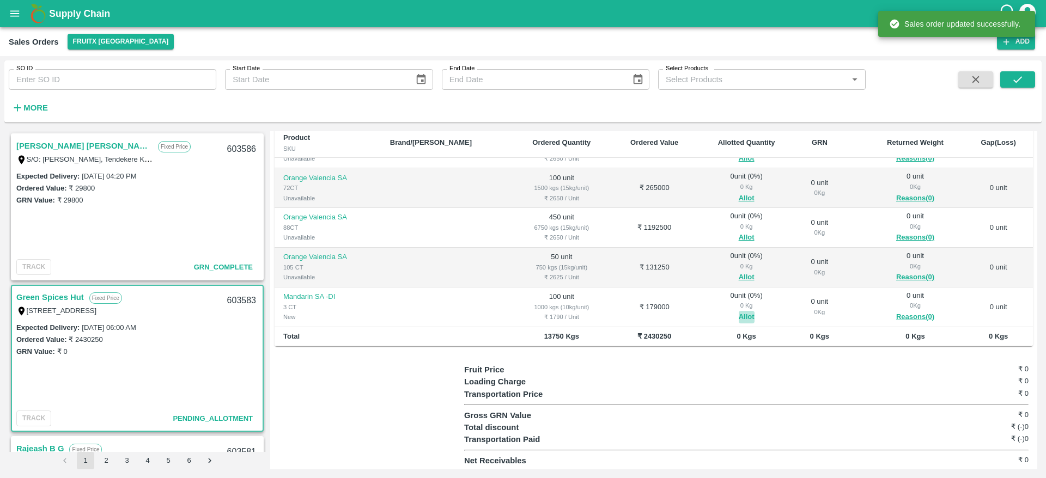
click at [738, 311] on button "Allot" at bounding box center [746, 317] width 16 height 13
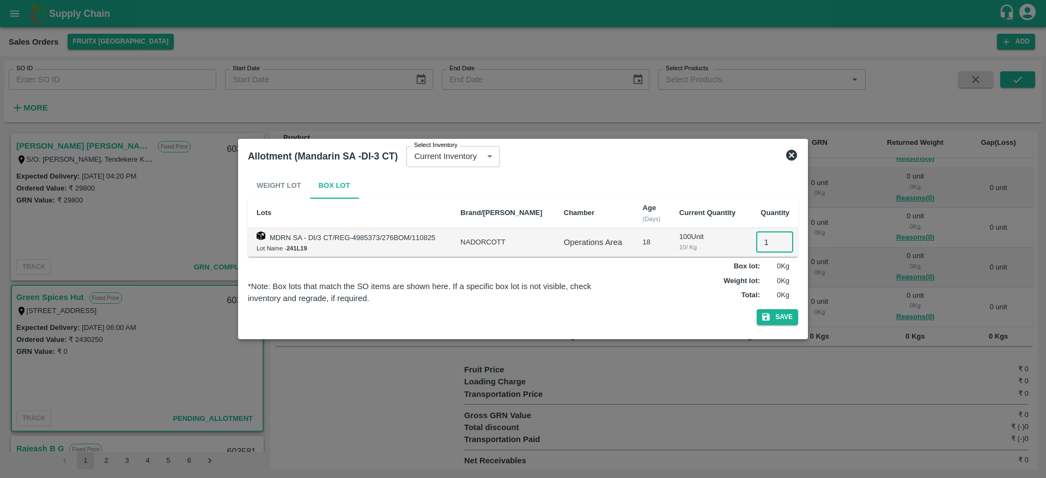
click at [760, 249] on input "1" at bounding box center [774, 242] width 37 height 21
type input "100"
click at [756, 309] on button "Save" at bounding box center [776, 317] width 41 height 16
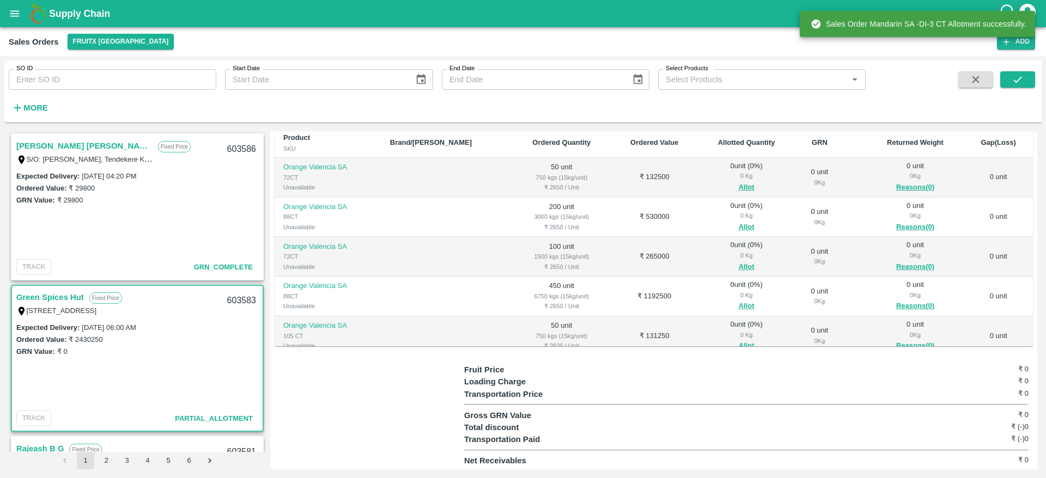
scroll to position [156, 0]
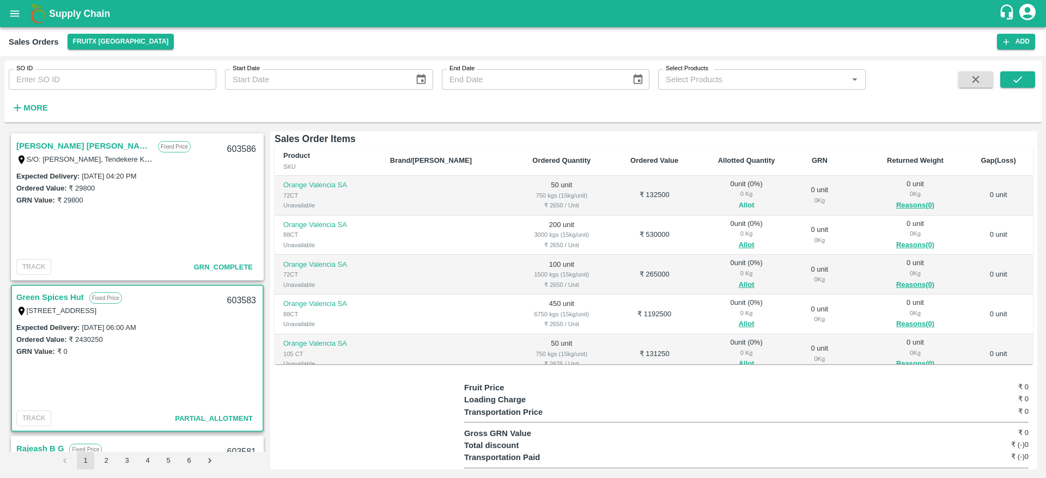
click at [738, 205] on button "Allot" at bounding box center [746, 205] width 16 height 13
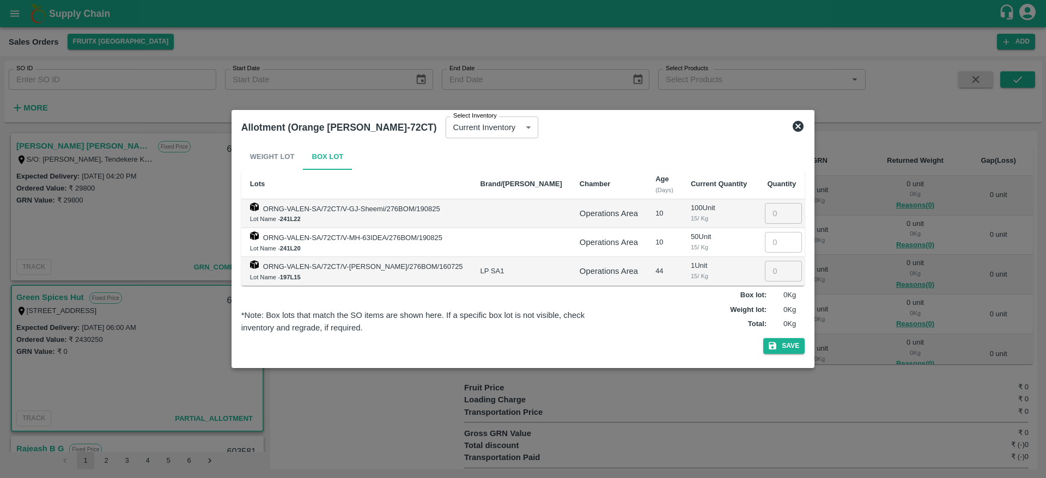
click at [765, 245] on input "number" at bounding box center [783, 242] width 37 height 21
type input "50"
click at [763, 338] on button "Save" at bounding box center [783, 346] width 41 height 16
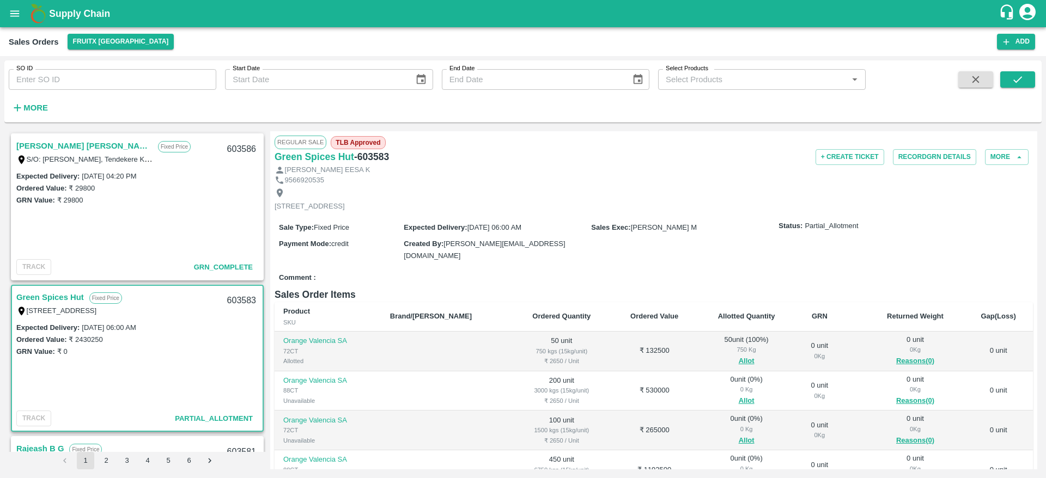
scroll to position [174, 0]
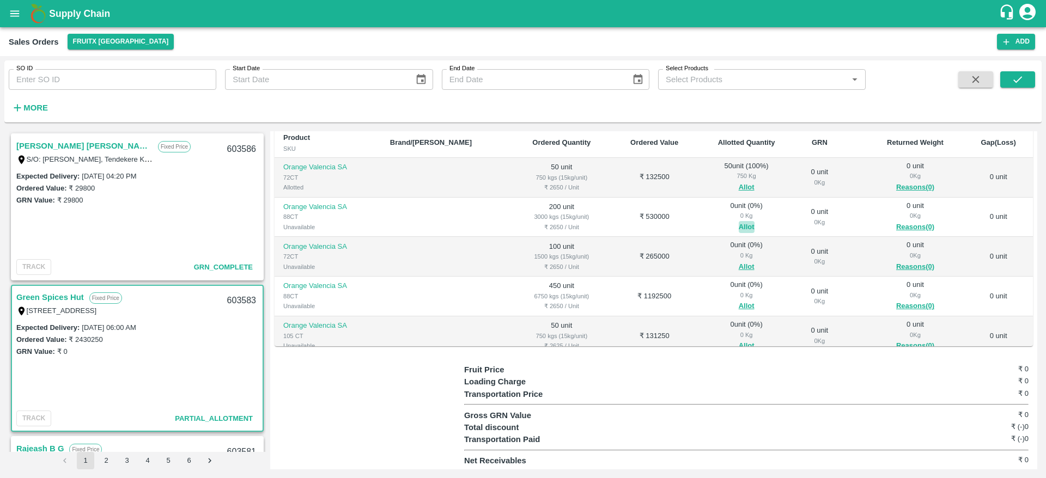
click at [738, 221] on button "Allot" at bounding box center [746, 227] width 16 height 13
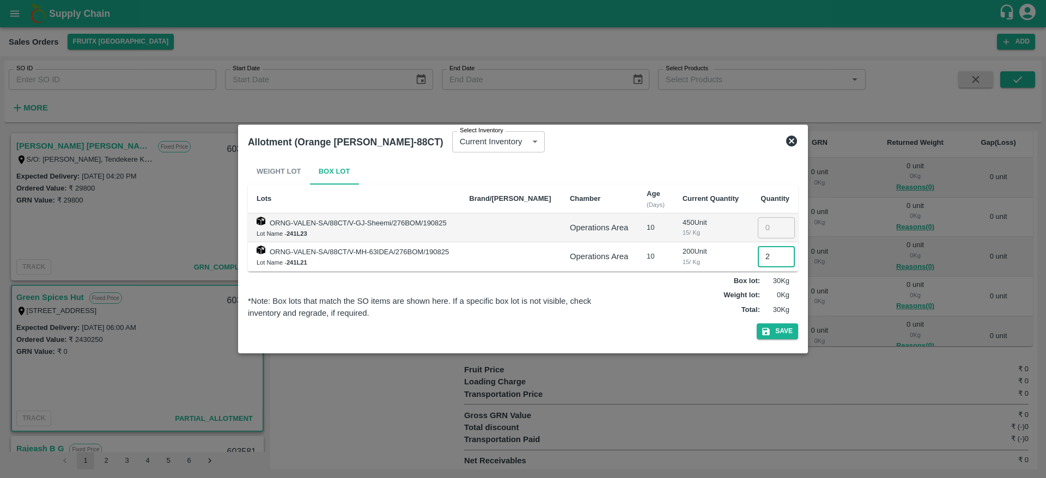
click at [767, 260] on input "2" at bounding box center [776, 256] width 37 height 21
type input "200"
click at [756, 323] on button "Save" at bounding box center [776, 331] width 41 height 16
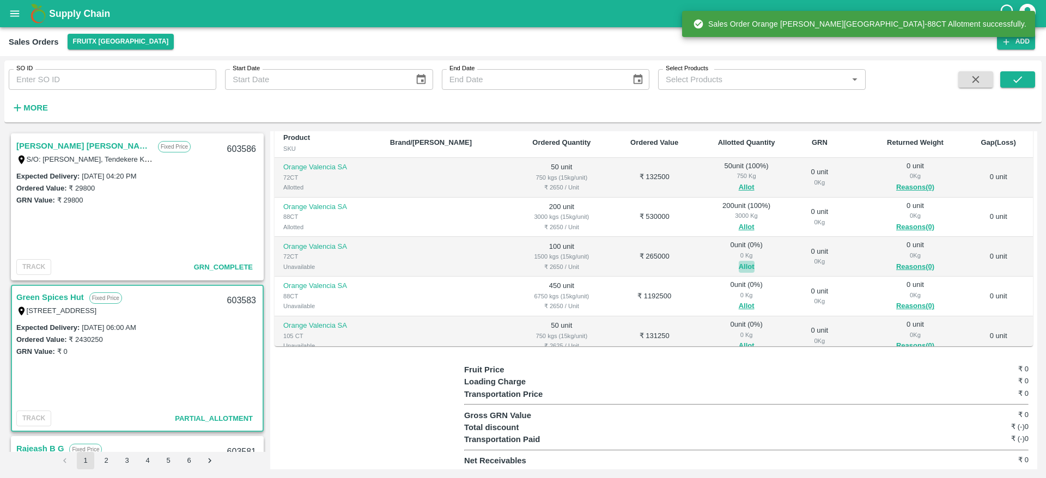
click at [738, 265] on button "Allot" at bounding box center [746, 267] width 16 height 13
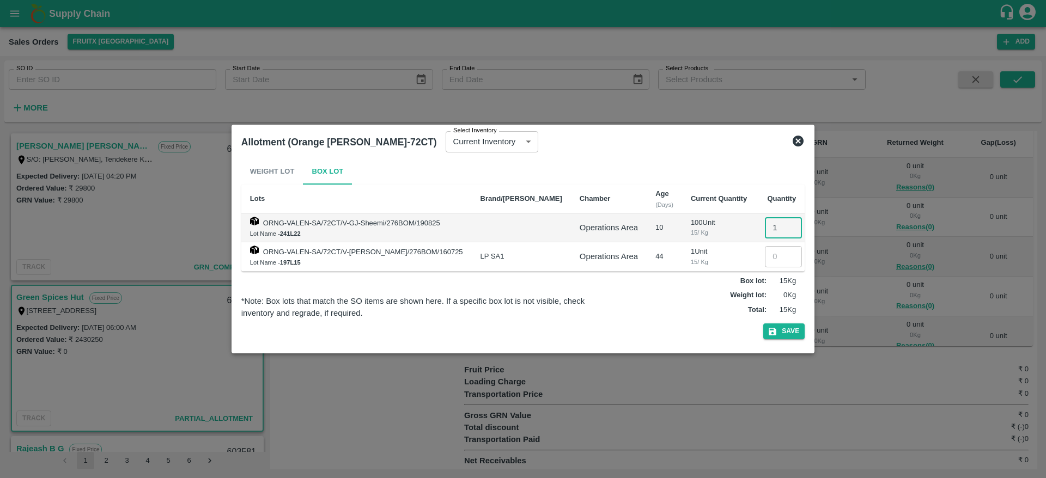
click at [765, 234] on input "1" at bounding box center [783, 227] width 37 height 21
type input "100"
click at [763, 323] on button "Save" at bounding box center [783, 331] width 41 height 16
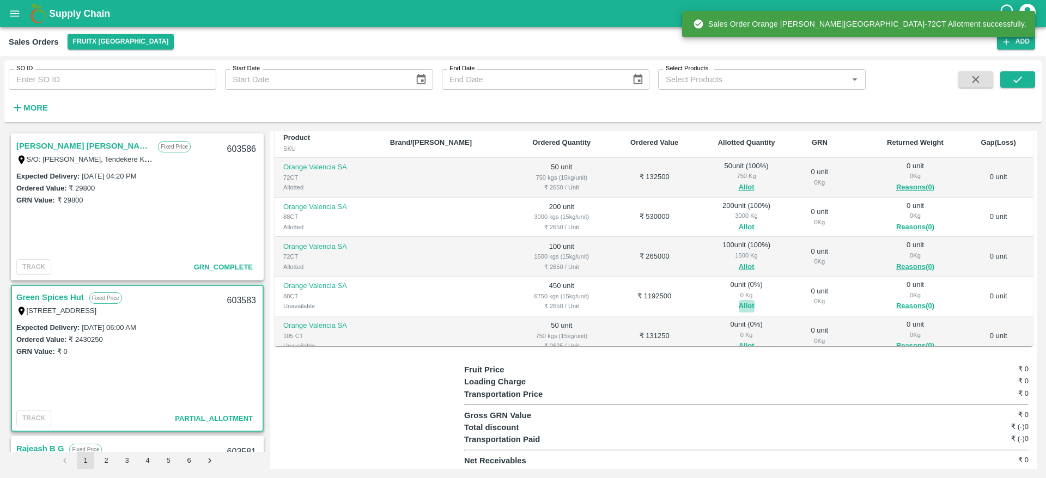
click at [738, 302] on button "Allot" at bounding box center [746, 306] width 16 height 13
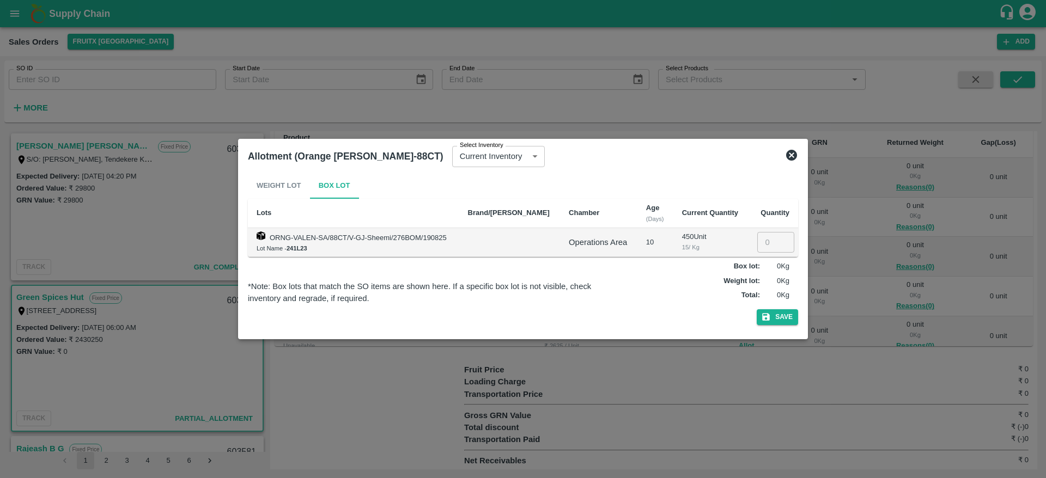
click at [759, 242] on input "number" at bounding box center [775, 242] width 37 height 21
type input "450"
click at [756, 309] on button "Save" at bounding box center [776, 317] width 41 height 16
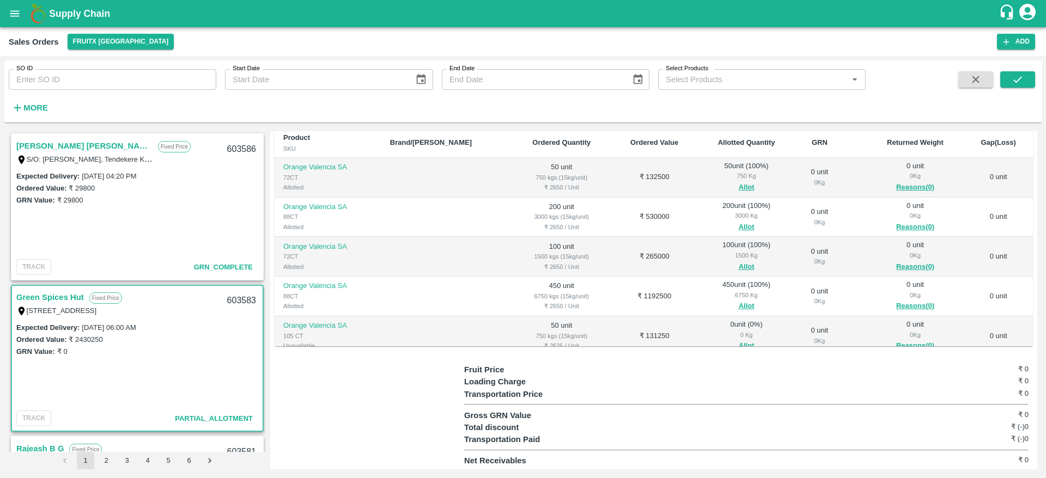
scroll to position [69, 0]
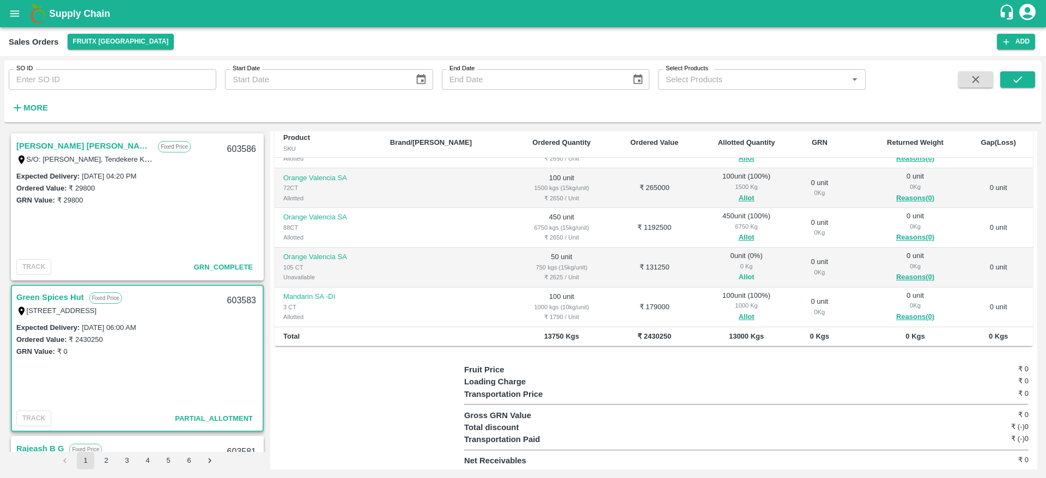
click at [738, 274] on button "Allot" at bounding box center [746, 277] width 16 height 13
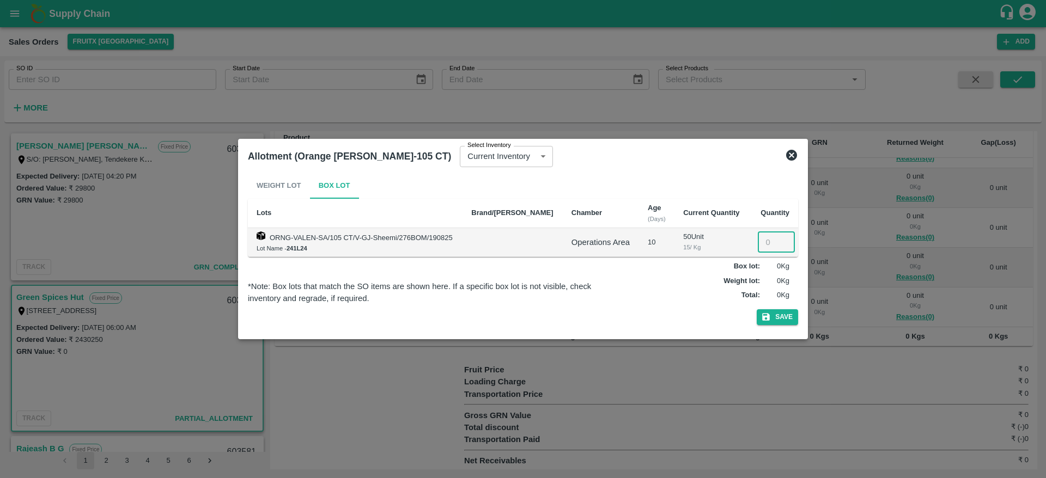
click at [758, 244] on input "number" at bounding box center [776, 242] width 37 height 21
type input "50"
click at [768, 317] on icon "button" at bounding box center [766, 318] width 8 height 8
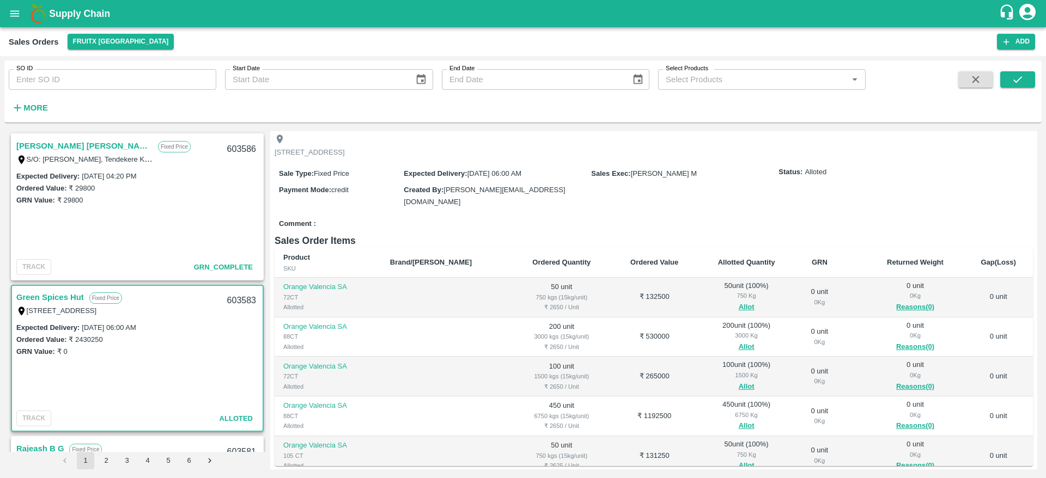
scroll to position [0, 0]
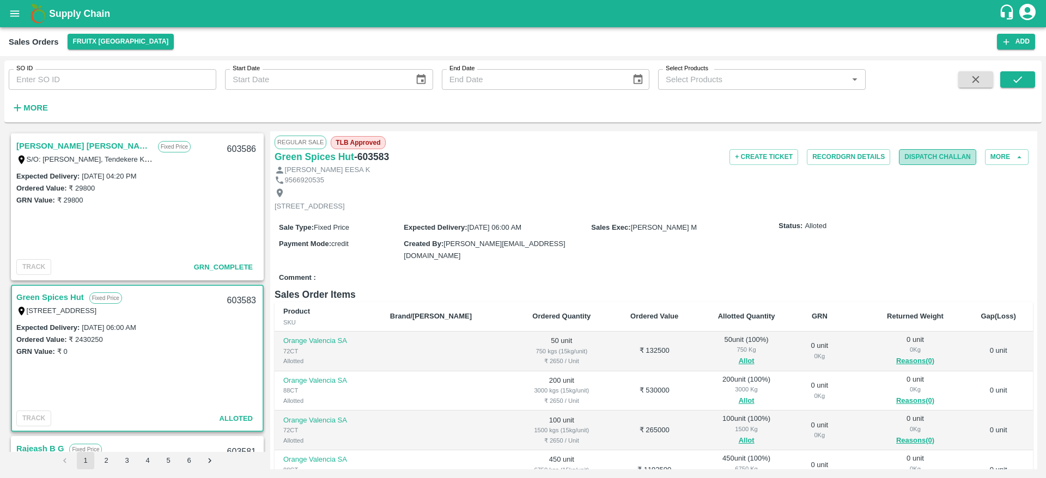
click at [920, 164] on button "Dispatch Challan" at bounding box center [937, 157] width 77 height 16
